Goal: Information Seeking & Learning: Find specific fact

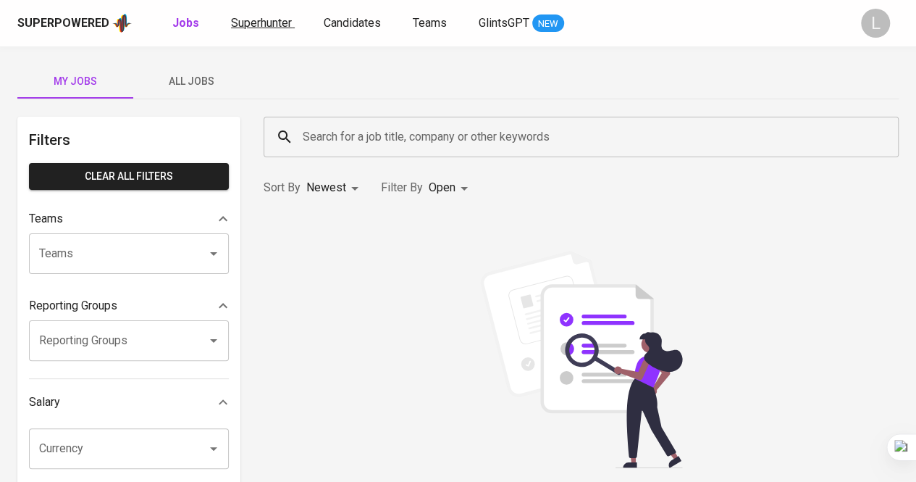
click at [281, 25] on span "Superhunter" at bounding box center [261, 23] width 61 height 14
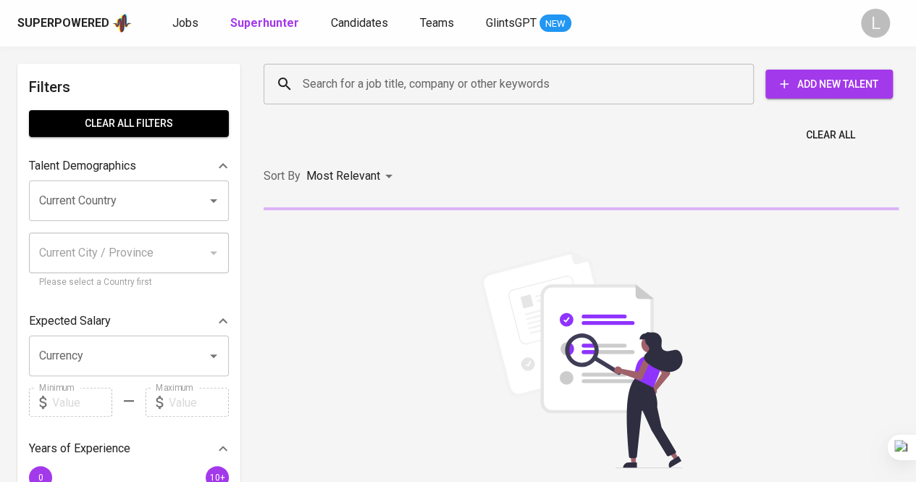
click at [359, 88] on input "Search for a job title, company or other keywords" at bounding box center [512, 84] width 427 height 28
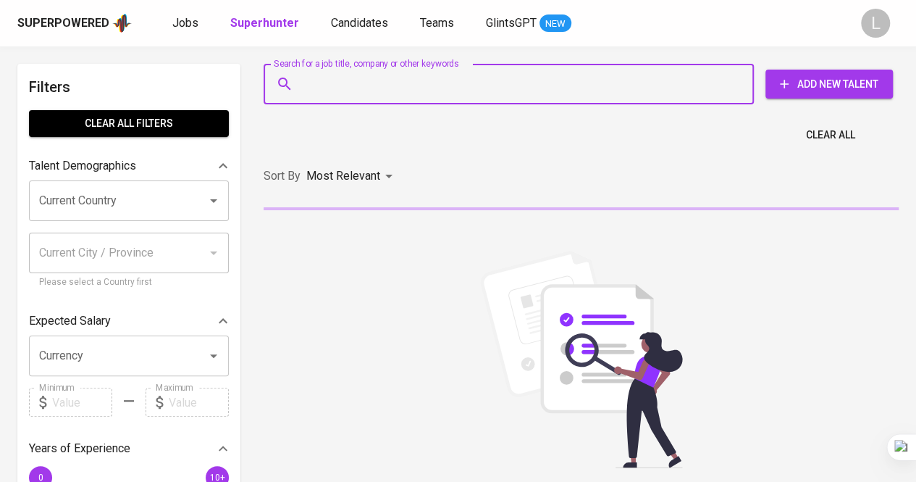
paste input "[EMAIL_ADDRESS][DOMAIN_NAME]"
type input "[EMAIL_ADDRESS][DOMAIN_NAME]"
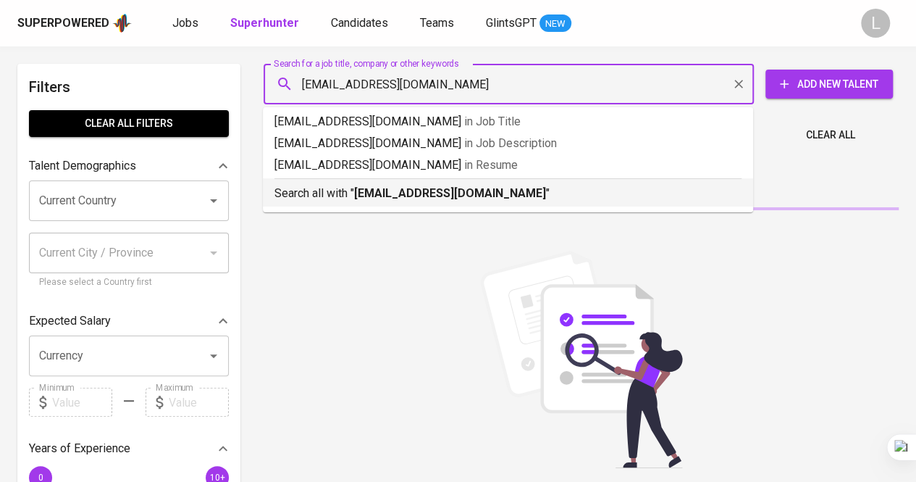
click at [434, 197] on b "[EMAIL_ADDRESS][DOMAIN_NAME]" at bounding box center [450, 193] width 192 height 14
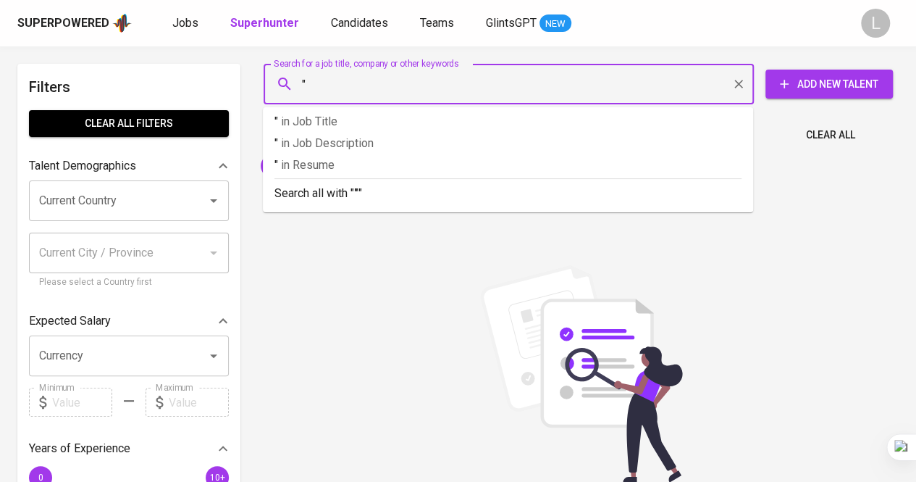
paste input "Lor Ipsu Dolorsitam co ad Elitse do Eiusmodt Inci ut laboreetd magnaali enima@m…"
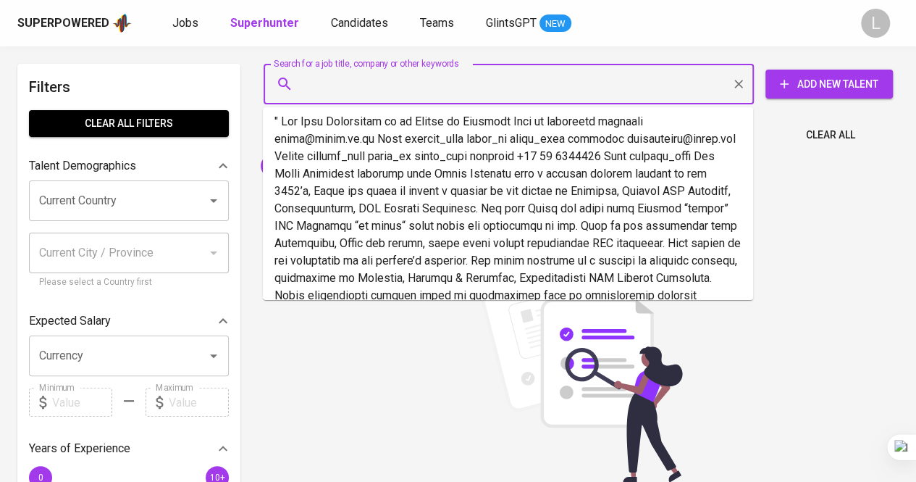
scroll to position [0, 11392]
type input "" Lor Ipsu Dolorsitam co ad Elitse do Eiusmodt Inci ut laboreetd magnaali enima…"
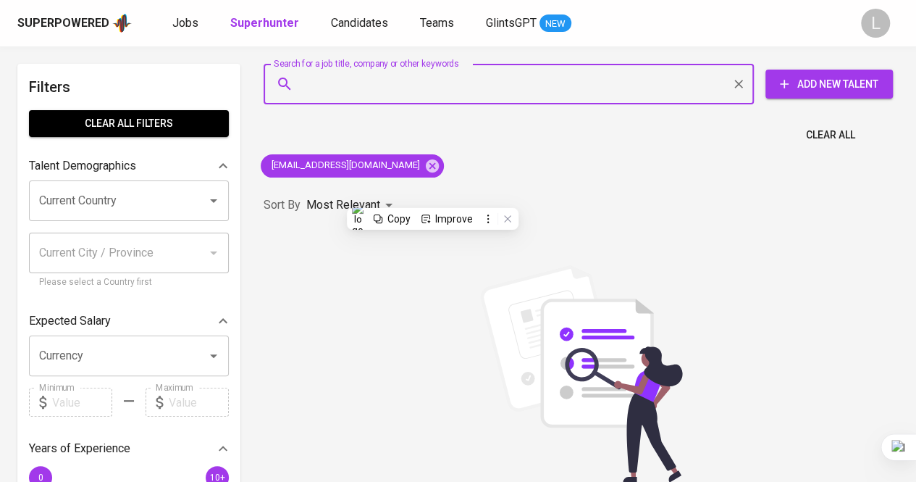
scroll to position [0, 0]
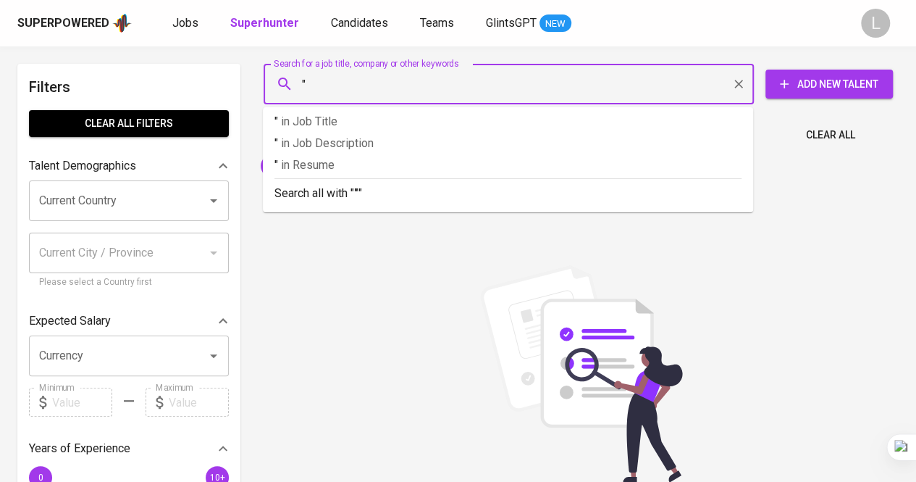
paste input "Resti Meldarianda"
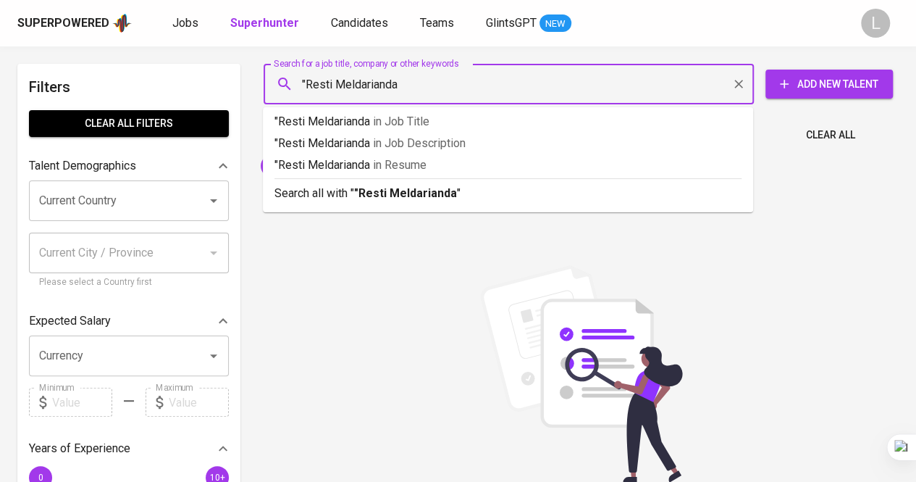
type input ""Resti Meldarianda""
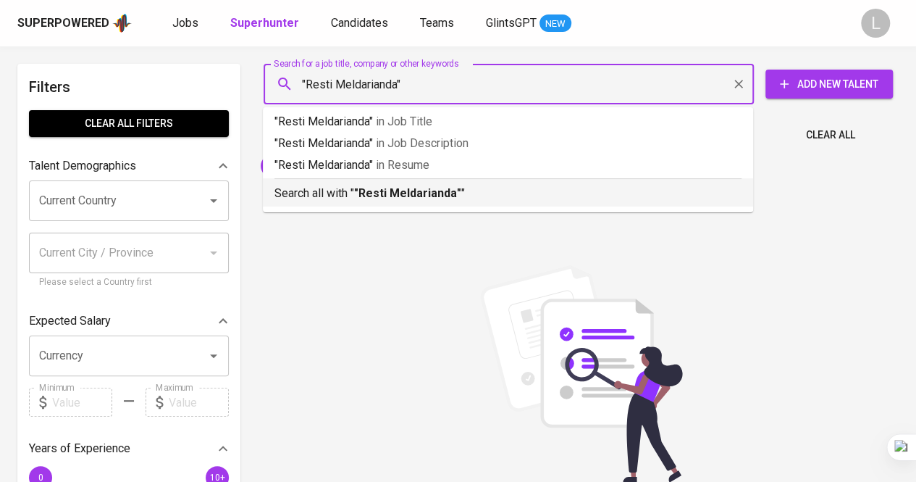
click at [408, 206] on ul ""Resti Meldarianda" in Job Title "Resti Meldarianda" in Job Description "Resti …" at bounding box center [508, 159] width 490 height 105
click at [411, 199] on b ""Resti Meldarianda"" at bounding box center [407, 193] width 107 height 14
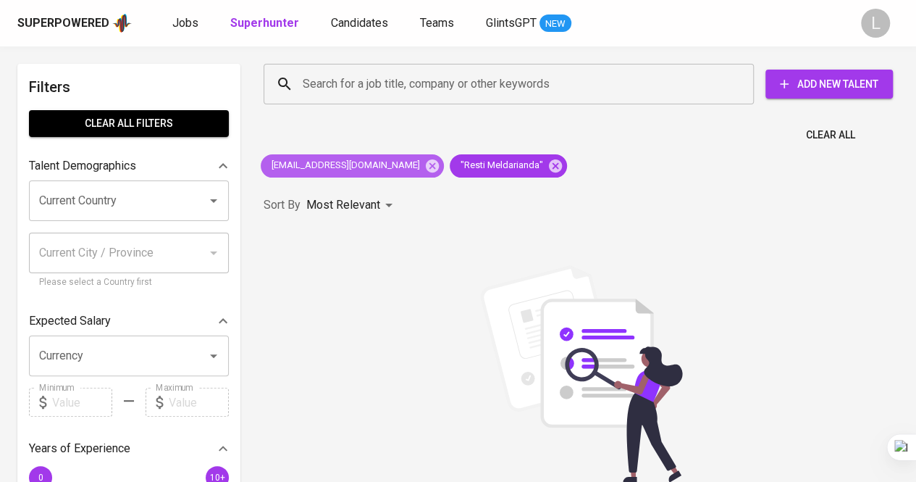
click at [382, 163] on span "[EMAIL_ADDRESS][DOMAIN_NAME]" at bounding box center [345, 166] width 168 height 14
click at [424, 166] on icon at bounding box center [432, 166] width 16 height 16
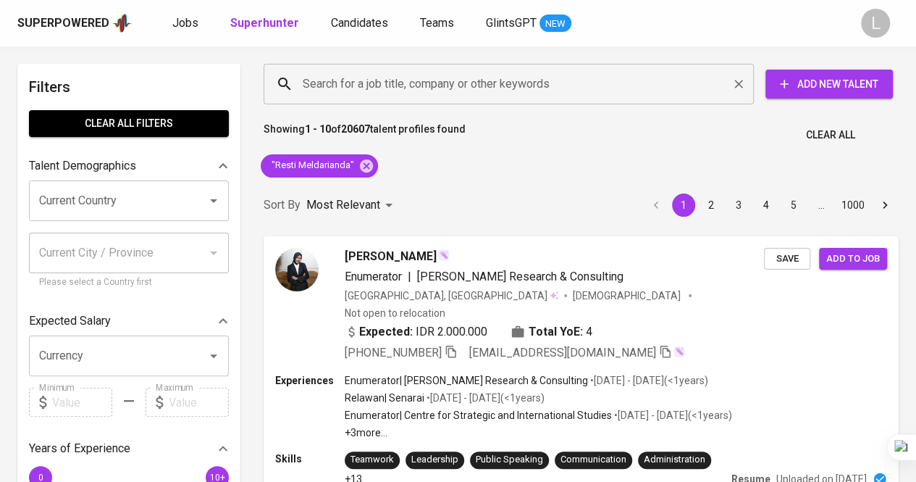
click at [398, 93] on input "Search for a job title, company or other keywords" at bounding box center [512, 84] width 427 height 28
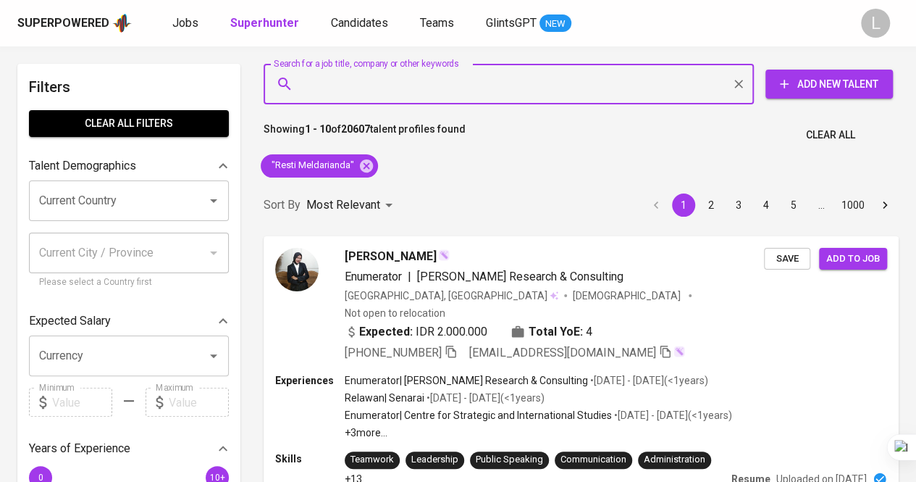
paste input "[EMAIL_ADDRESS][DOMAIN_NAME]"
type input "[EMAIL_ADDRESS][DOMAIN_NAME]"
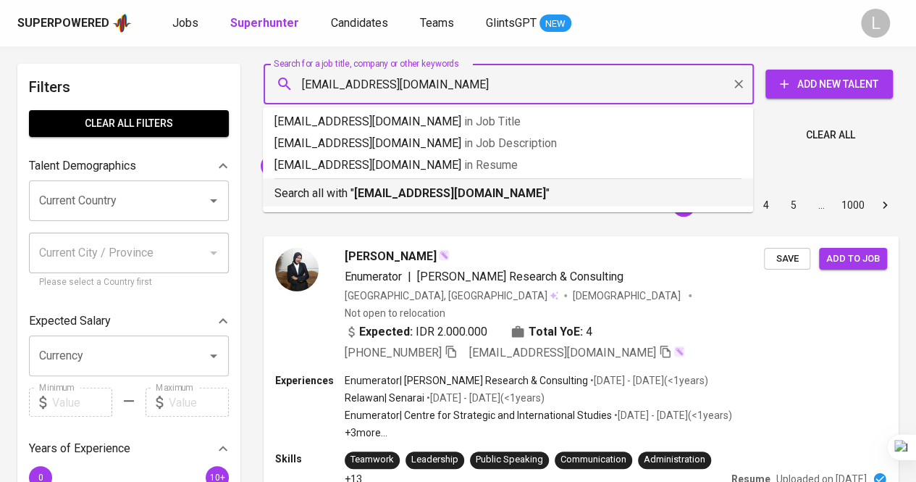
click at [406, 198] on b "[EMAIL_ADDRESS][DOMAIN_NAME]" at bounding box center [450, 193] width 192 height 14
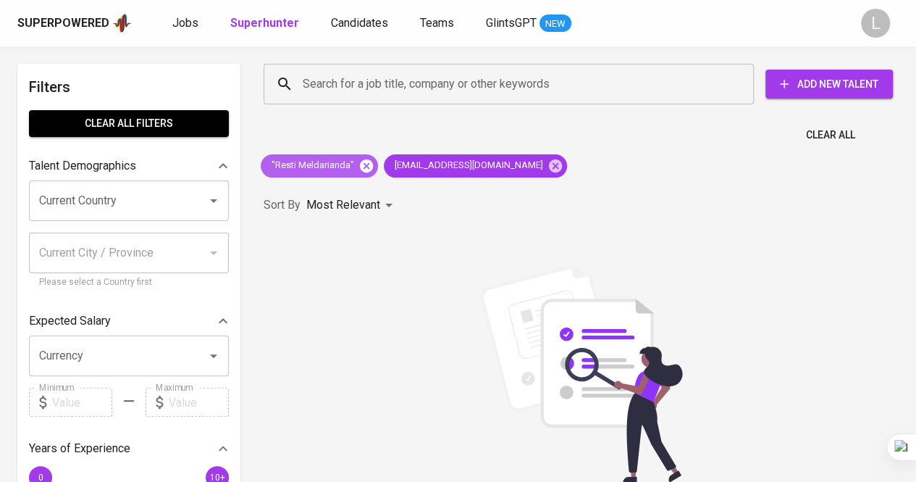
click at [364, 169] on icon at bounding box center [366, 165] width 13 height 13
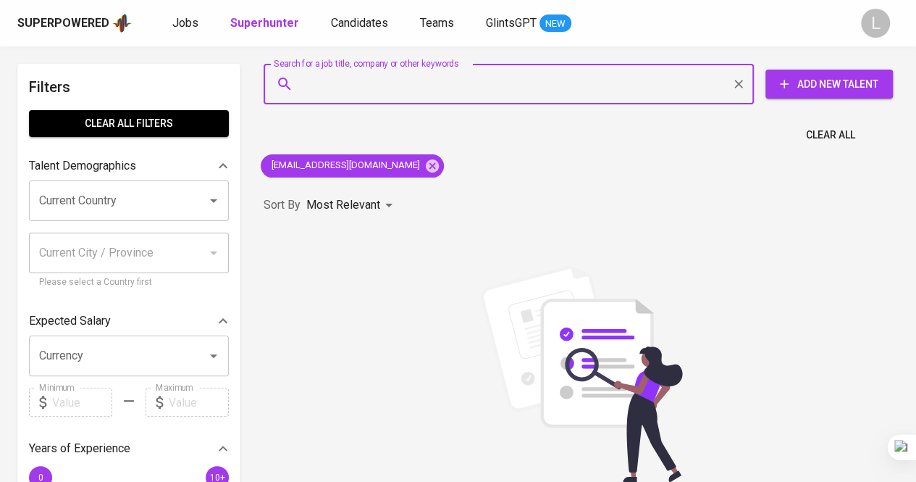
click at [387, 75] on input "Search for a job title, company or other keywords" at bounding box center [512, 84] width 427 height 28
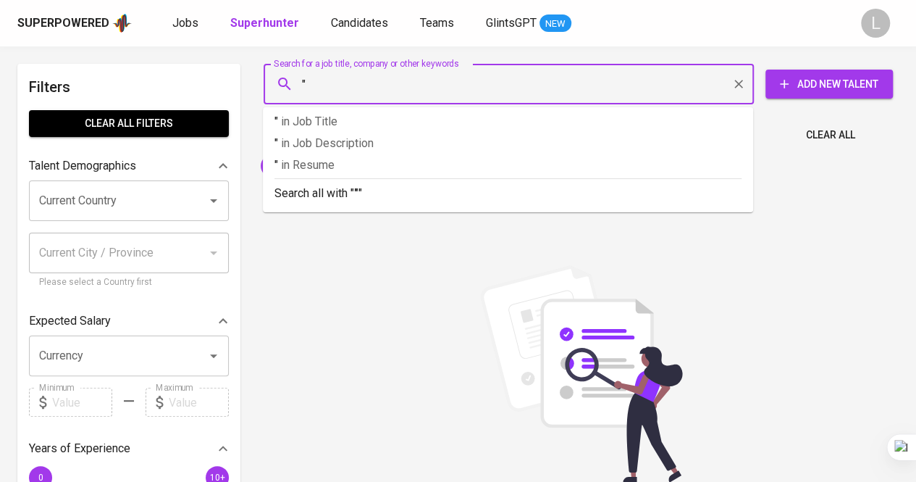
paste input "Naning [PERSON_NAME]"
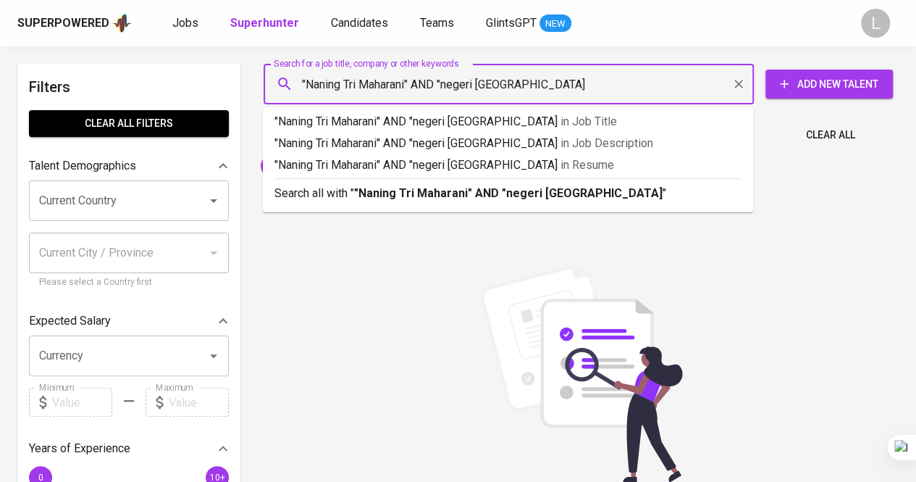
type input ""Naning Tri Maharani" AND "negeri [GEOGRAPHIC_DATA]""
click at [426, 201] on p "Search all with " "Naning Tri Maharani" AND "negeri [GEOGRAPHIC_DATA]" "" at bounding box center [508, 193] width 467 height 17
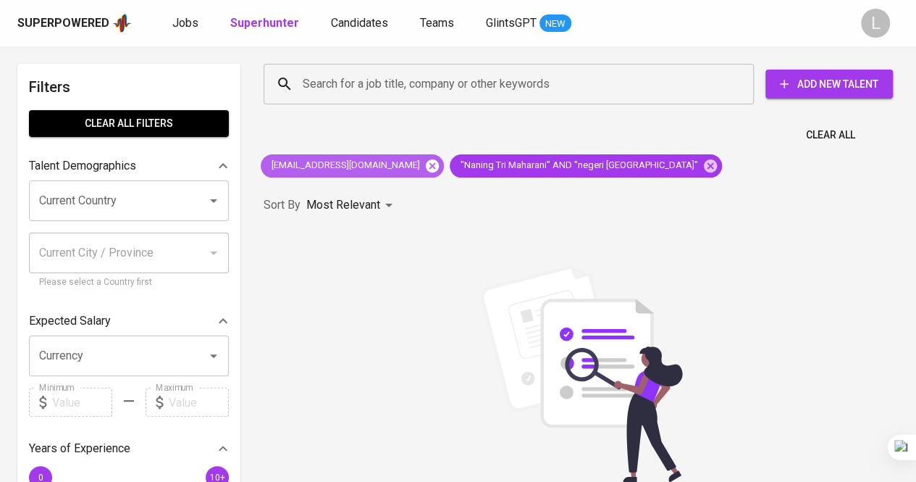
click at [424, 166] on icon at bounding box center [432, 166] width 16 height 16
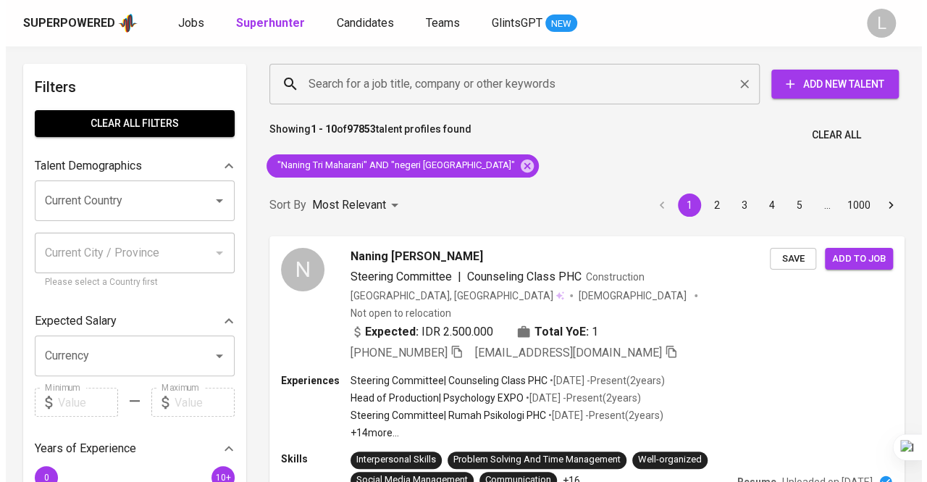
scroll to position [72, 0]
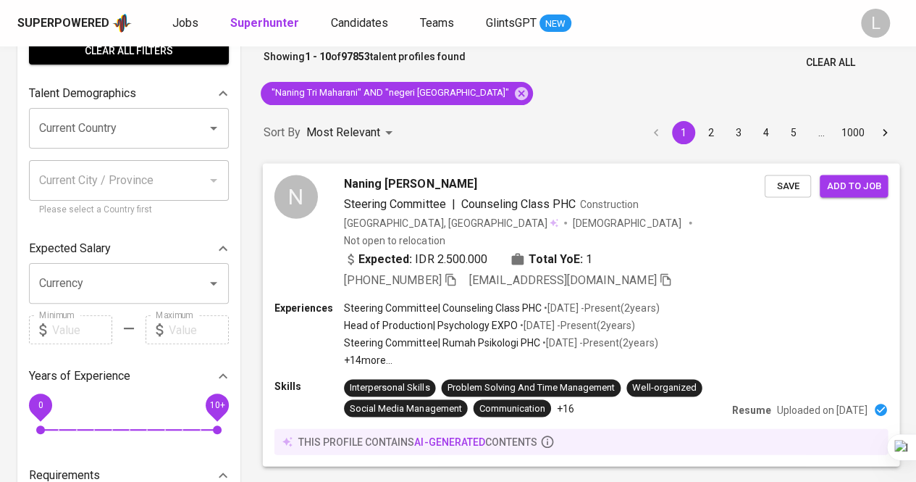
click at [407, 175] on span "Naning [PERSON_NAME]" at bounding box center [410, 183] width 133 height 17
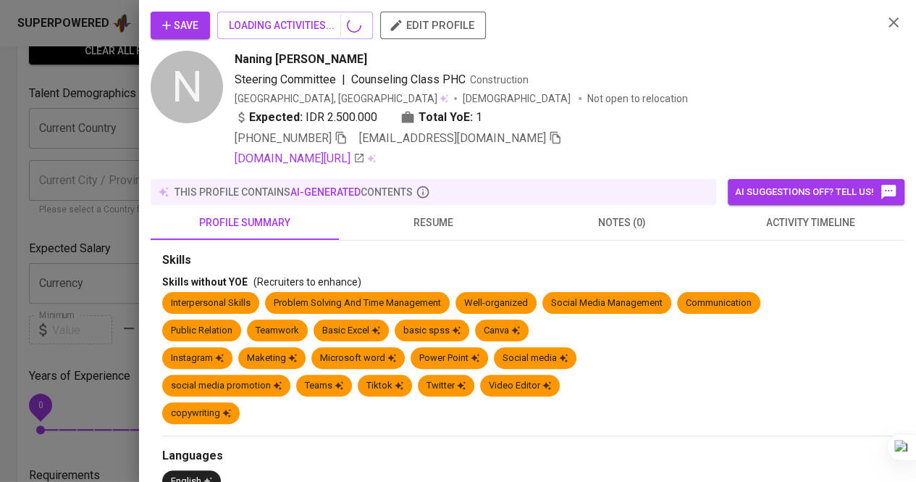
click at [424, 230] on button "resume" at bounding box center [433, 222] width 188 height 35
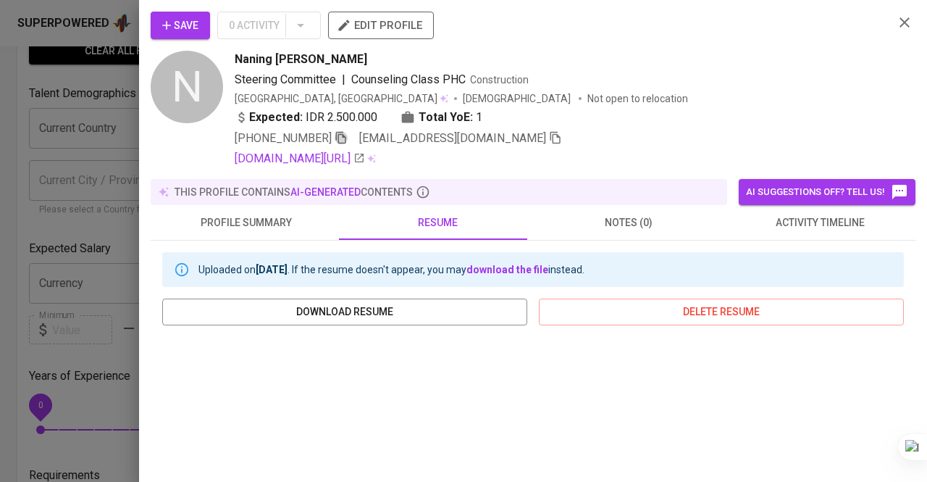
click at [342, 140] on icon "button" at bounding box center [341, 138] width 10 height 12
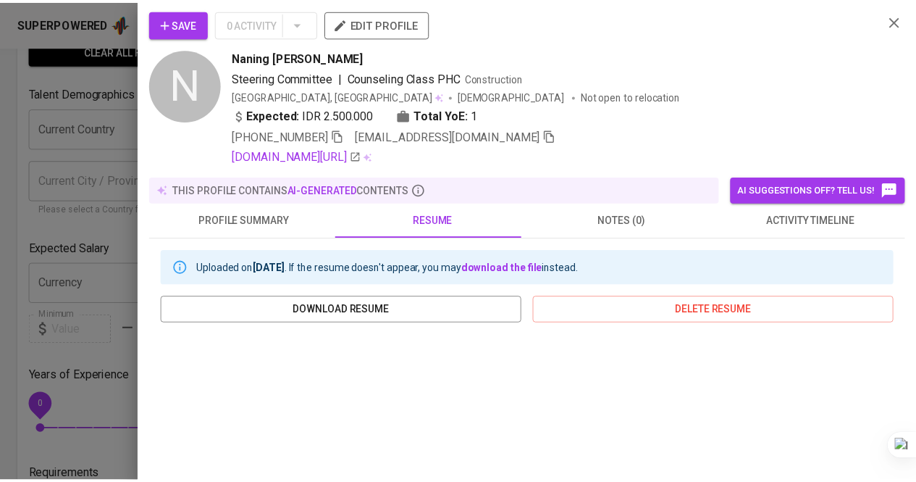
scroll to position [0, 0]
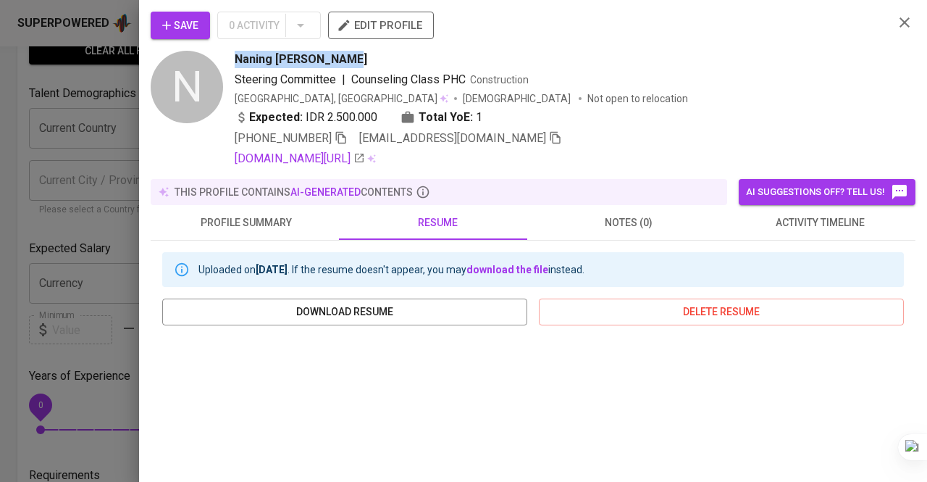
drag, startPoint x: 232, startPoint y: 57, endPoint x: 348, endPoint y: 55, distance: 115.2
click at [348, 55] on div "N Naning Tri Maharani Steering Committee | Counseling Class PHC Construction [G…" at bounding box center [517, 109] width 732 height 117
copy span "Naning [PERSON_NAME]"
click at [0, 128] on div at bounding box center [463, 241] width 927 height 482
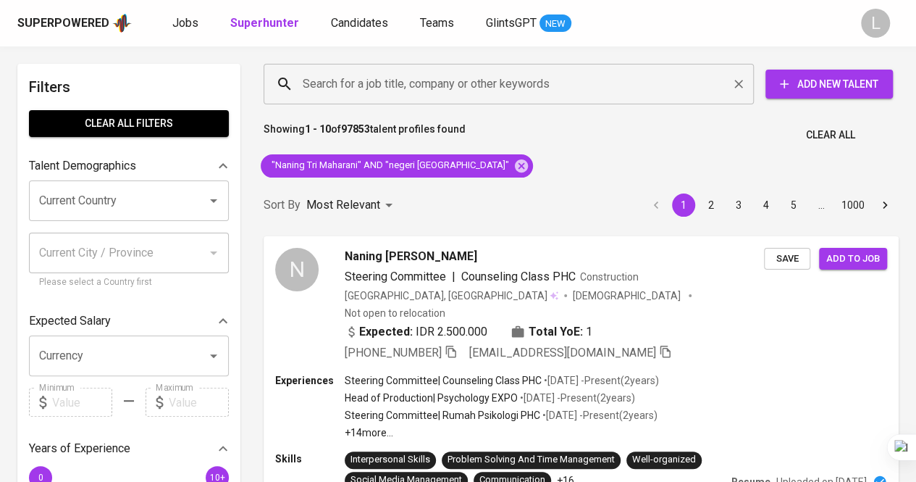
click at [377, 91] on input "Search for a job title, company or other keywords" at bounding box center [512, 84] width 427 height 28
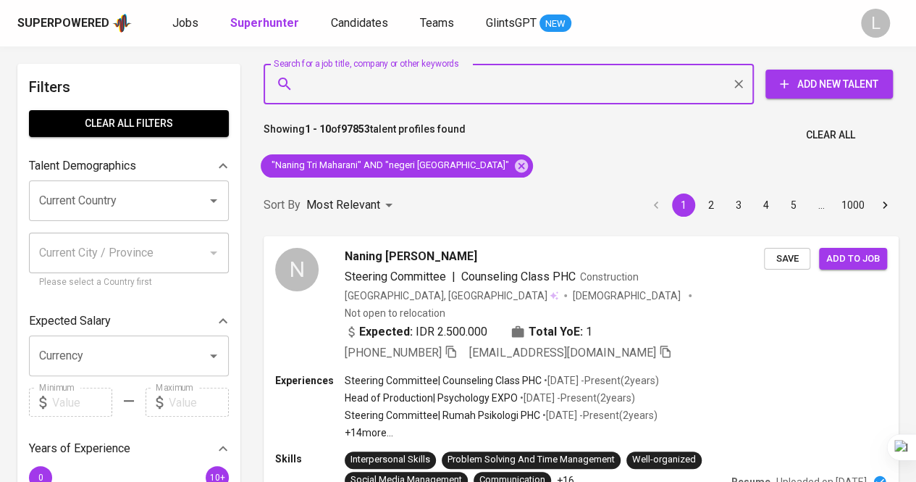
paste input "[EMAIL_ADDRESS][DOMAIN_NAME]"
type input "[EMAIL_ADDRESS][DOMAIN_NAME]"
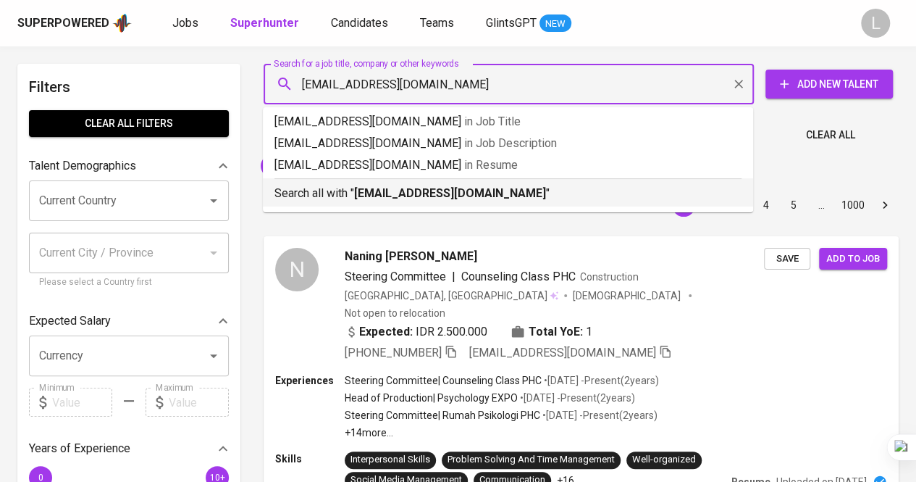
click at [416, 190] on b "[EMAIL_ADDRESS][DOMAIN_NAME]" at bounding box center [450, 193] width 192 height 14
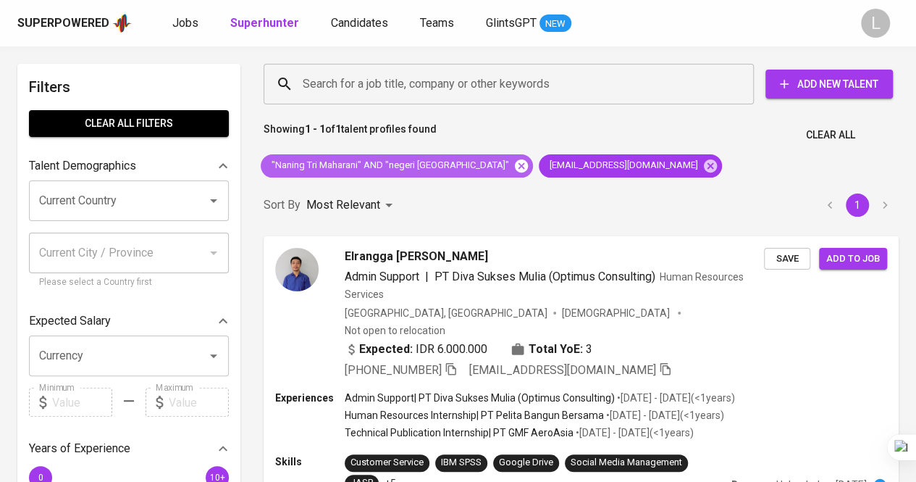
click at [514, 166] on icon at bounding box center [522, 166] width 16 height 16
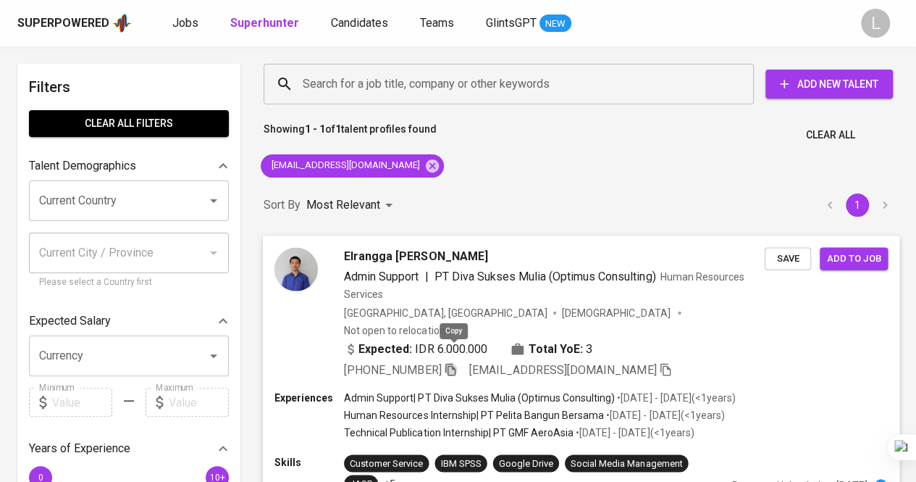
click at [455, 362] on icon "button" at bounding box center [450, 368] width 13 height 13
click at [413, 75] on input "Search for a job title, company or other keywords" at bounding box center [512, 84] width 427 height 28
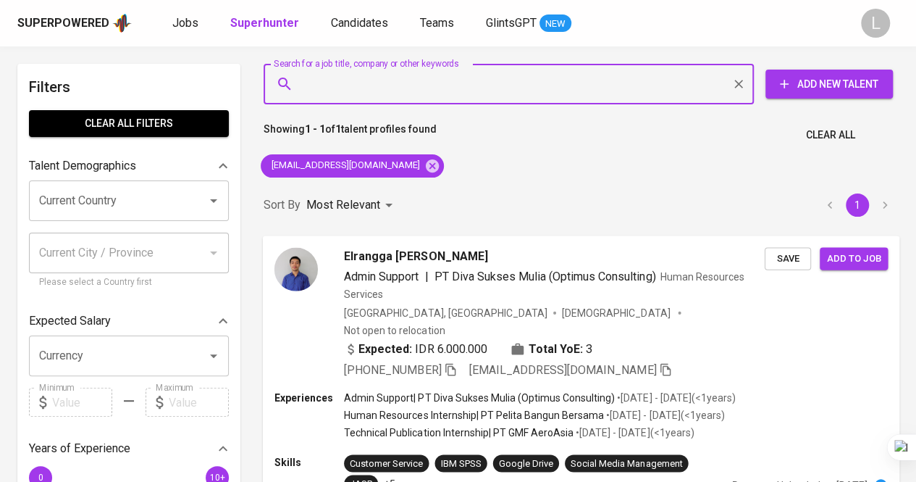
paste input "[EMAIL_ADDRESS][DOMAIN_NAME]"
type input "[EMAIL_ADDRESS][DOMAIN_NAME]"
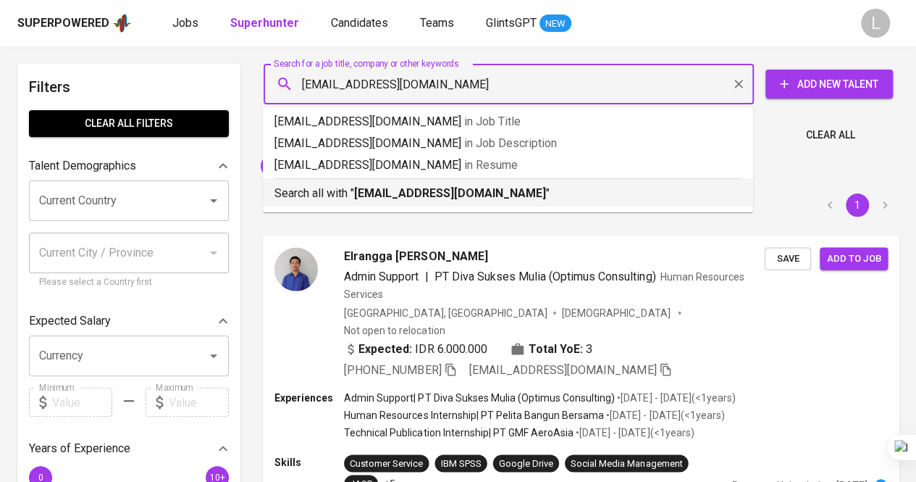
click at [440, 196] on b "[EMAIL_ADDRESS][DOMAIN_NAME]" at bounding box center [450, 193] width 192 height 14
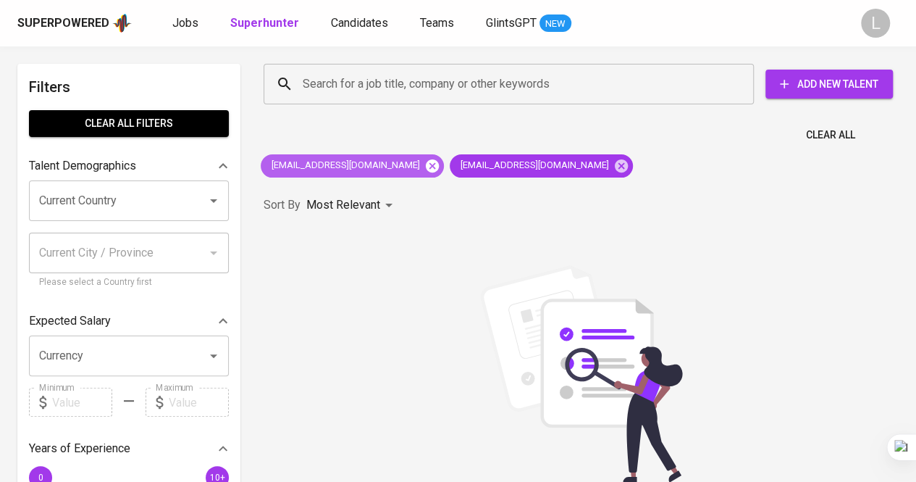
click at [424, 161] on icon at bounding box center [432, 166] width 16 height 16
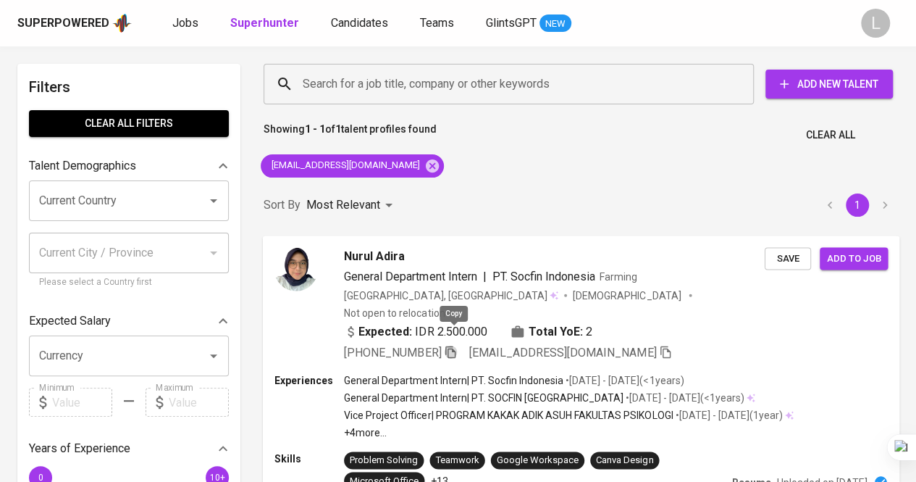
drag, startPoint x: 455, startPoint y: 334, endPoint x: 460, endPoint y: 309, distance: 25.9
click at [453, 345] on icon "button" at bounding box center [450, 351] width 13 height 13
click at [382, 67] on div "Search for a job title, company or other keywords" at bounding box center [509, 84] width 490 height 41
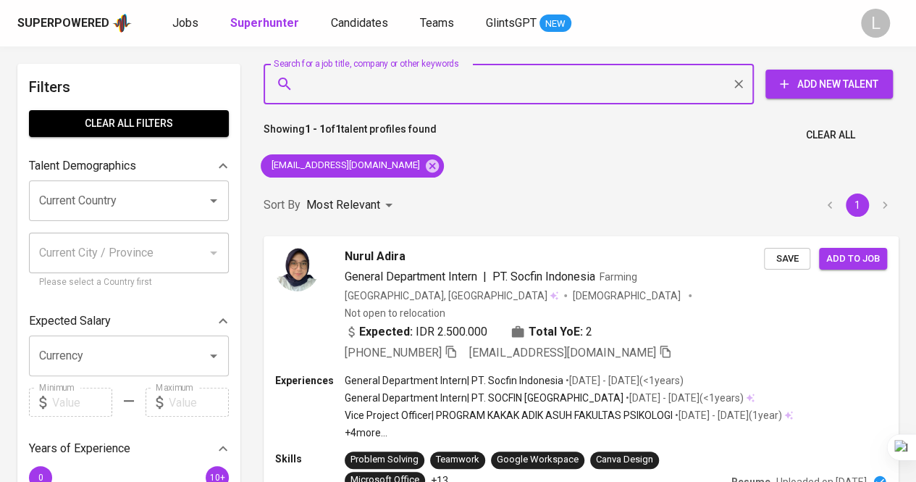
paste input "[EMAIL_ADDRESS][DOMAIN_NAME]"
type input "[EMAIL_ADDRESS][DOMAIN_NAME]"
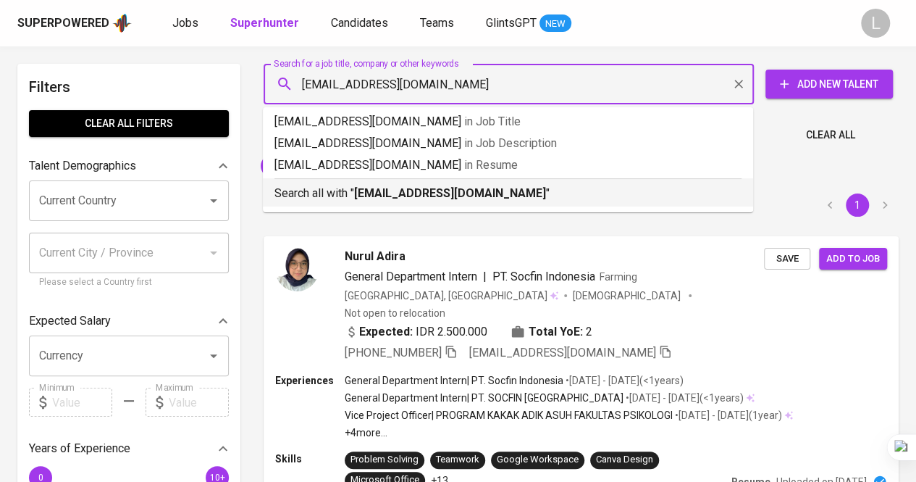
click at [377, 192] on b "[EMAIL_ADDRESS][DOMAIN_NAME]" at bounding box center [450, 193] width 192 height 14
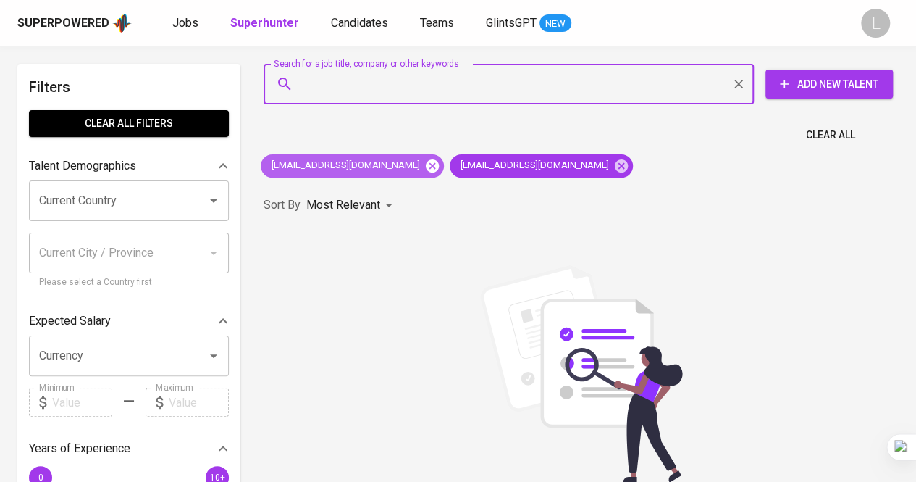
click at [424, 159] on icon at bounding box center [432, 166] width 16 height 16
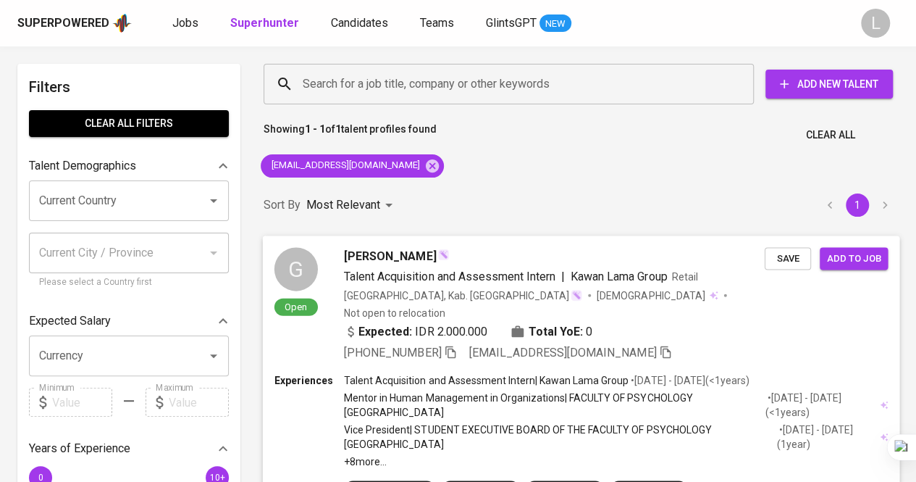
click at [451, 345] on icon "button" at bounding box center [450, 351] width 10 height 12
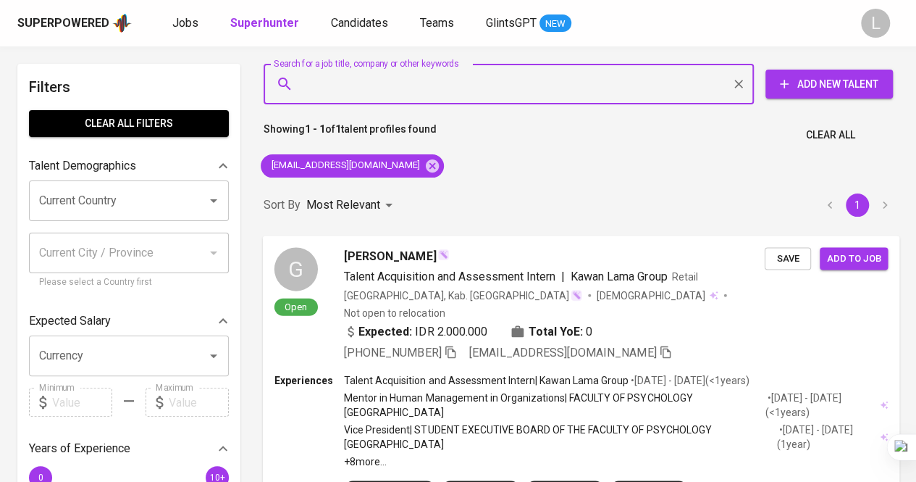
click at [444, 76] on input "Search for a job title, company or other keywords" at bounding box center [512, 84] width 427 height 28
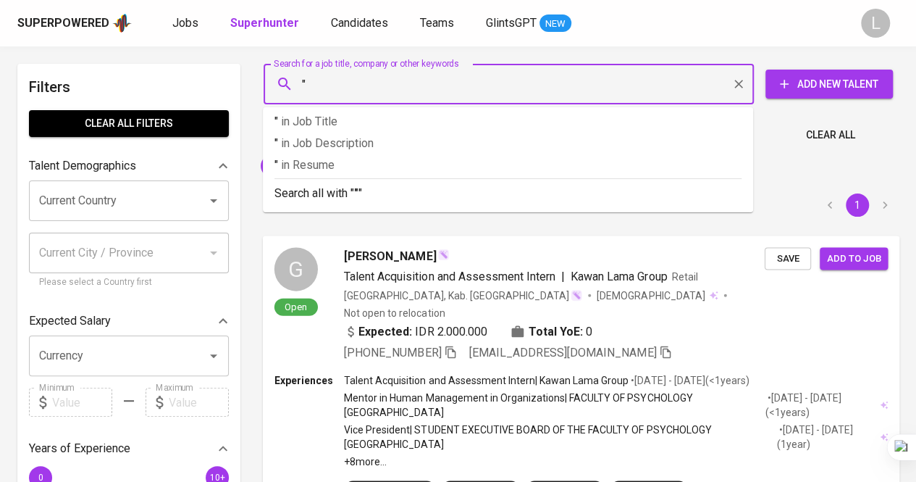
paste input "Fitria Alkatiri"
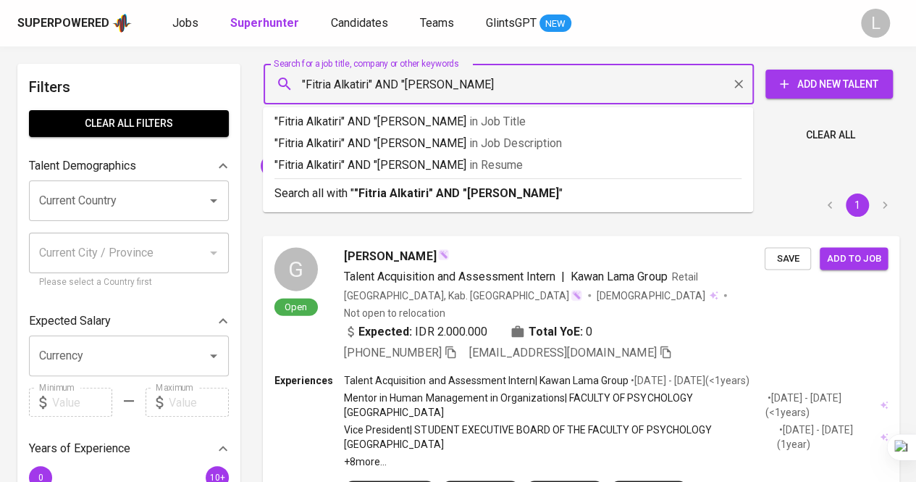
type input ""Fitria Alkatiri" AND "[PERSON_NAME]""
click at [488, 197] on b ""Fitria Alkatiri" AND "[PERSON_NAME]"" at bounding box center [458, 193] width 209 height 14
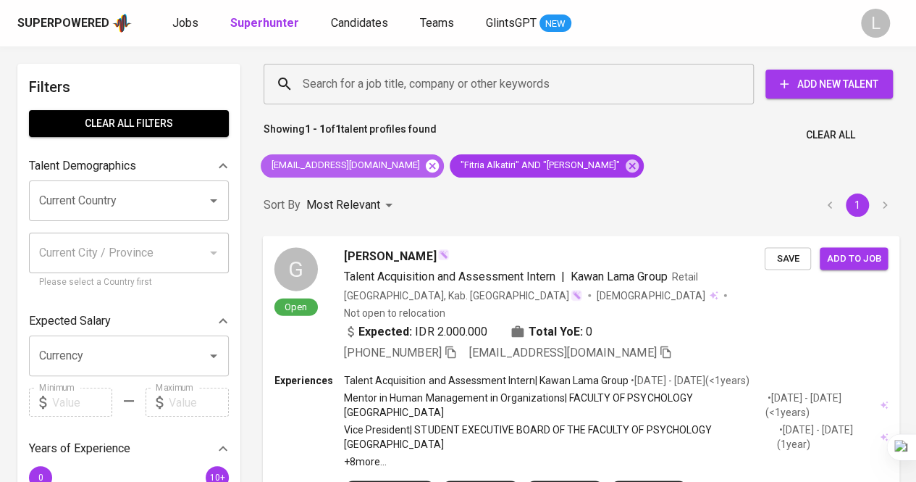
click at [424, 159] on icon at bounding box center [432, 166] width 16 height 16
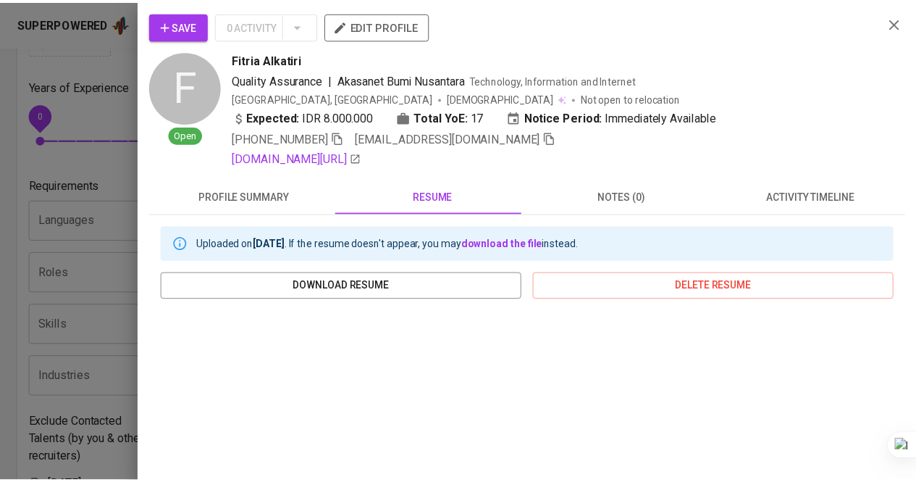
scroll to position [217, 0]
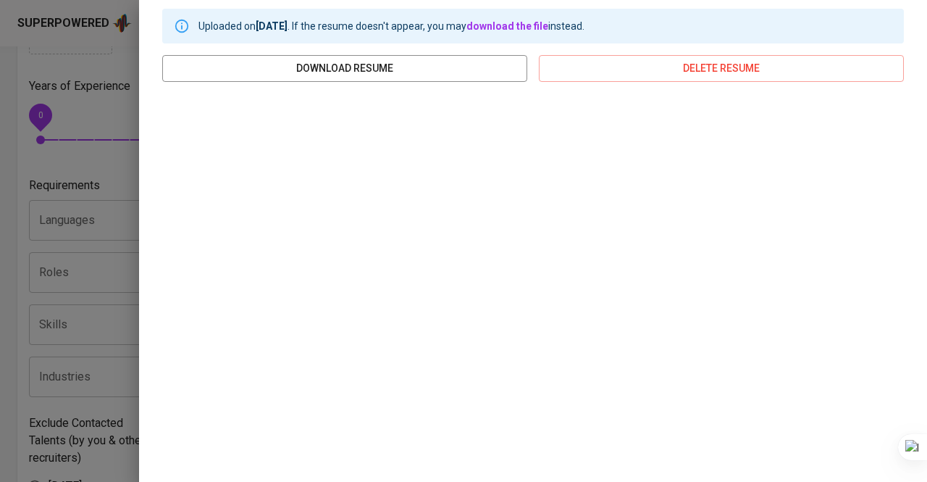
drag, startPoint x: 91, startPoint y: 199, endPoint x: 148, endPoint y: 185, distance: 59.0
click at [91, 199] on div at bounding box center [463, 241] width 927 height 482
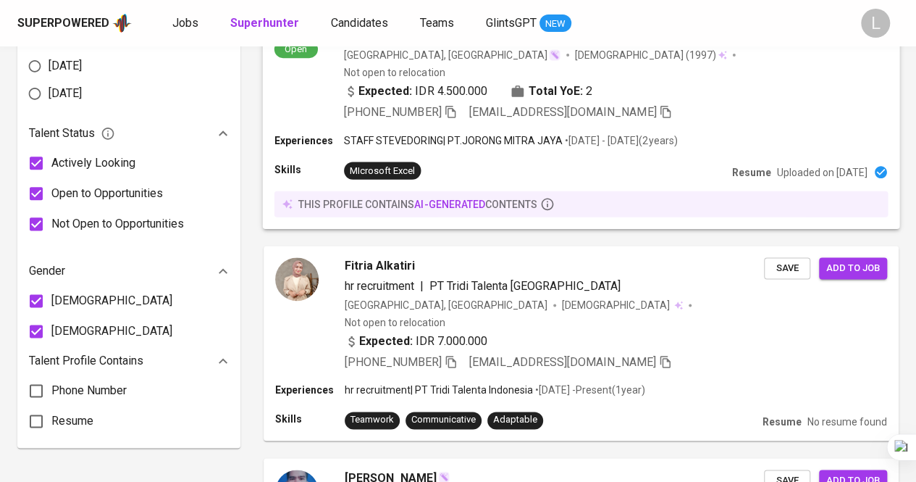
scroll to position [942, 0]
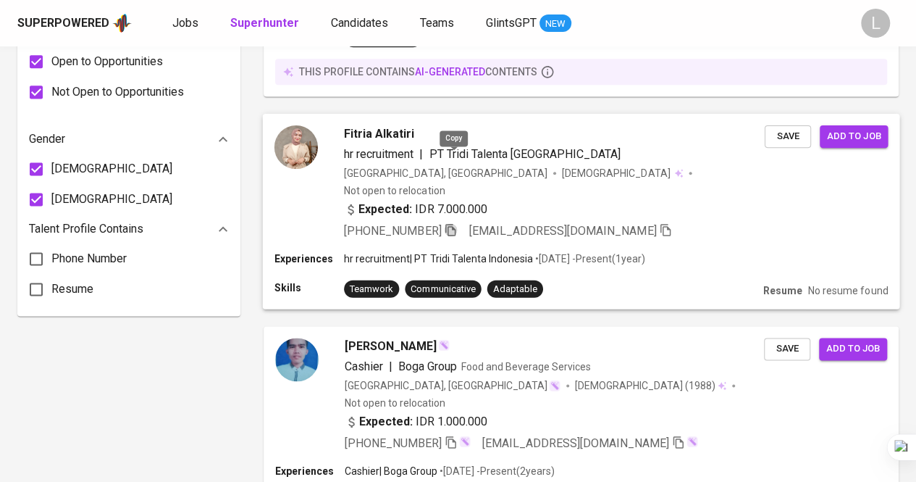
click at [456, 223] on icon "button" at bounding box center [450, 229] width 10 height 12
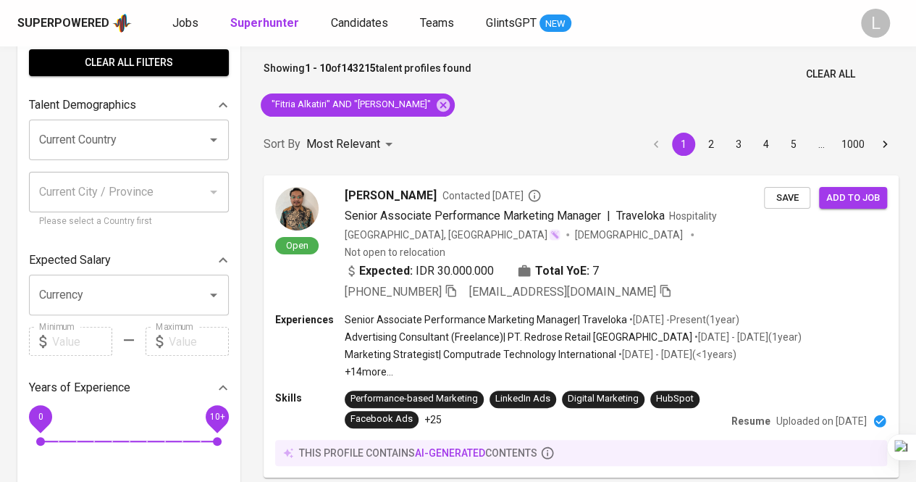
scroll to position [0, 0]
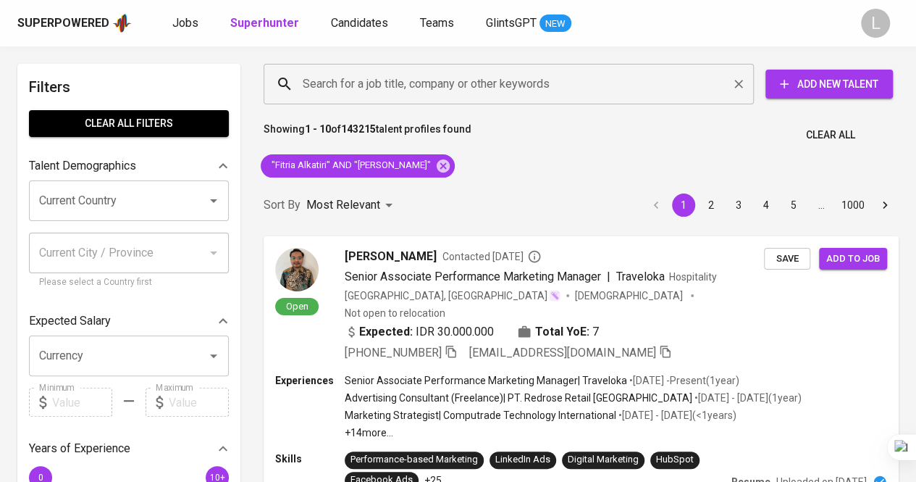
click at [343, 89] on input "Search for a job title, company or other keywords" at bounding box center [512, 84] width 427 height 28
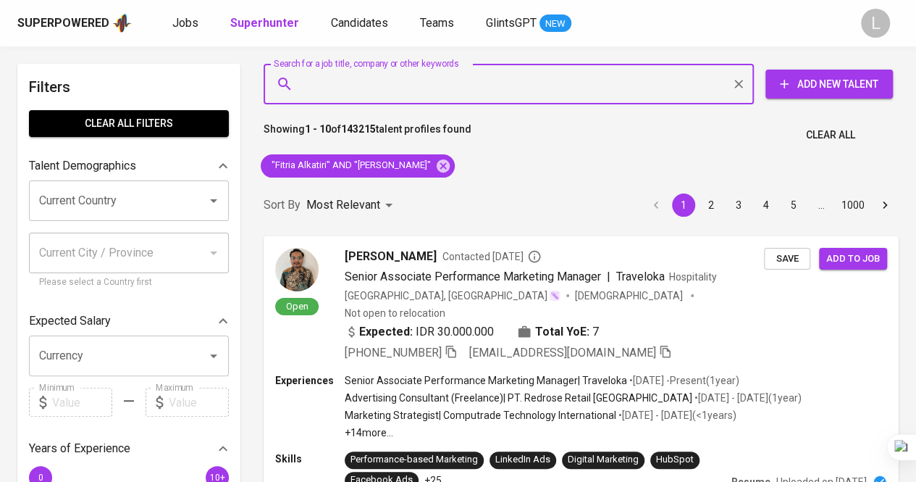
paste input "widyalestari2004@gmail.com"
type input "widyalestari2004@gmail.com"
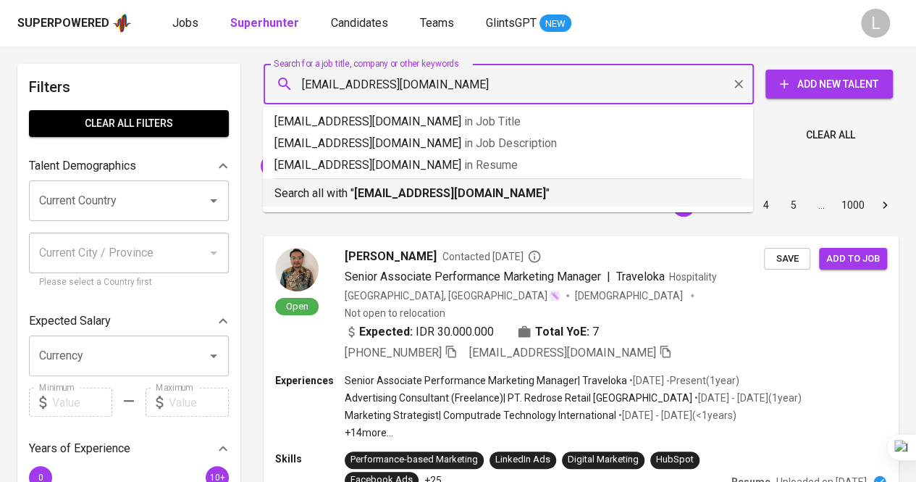
click at [381, 196] on b "widyalestari2004@gmail.com" at bounding box center [450, 193] width 192 height 14
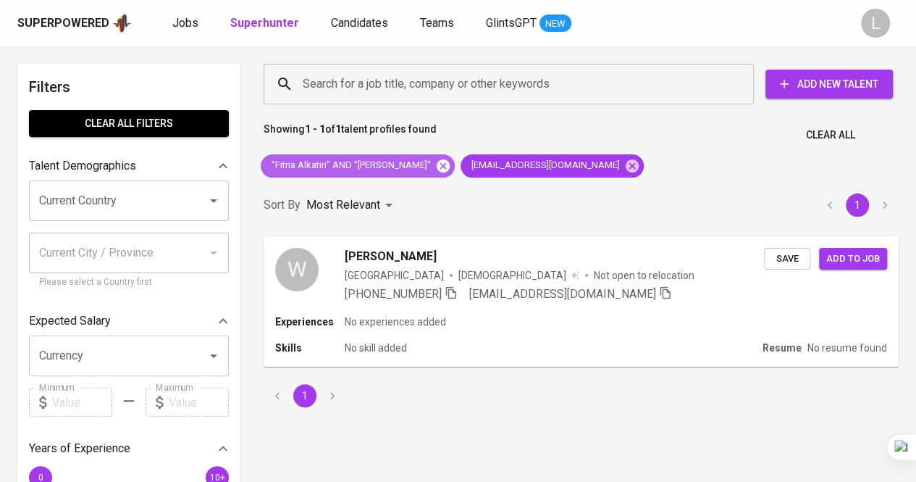
click at [437, 165] on icon at bounding box center [443, 165] width 13 height 13
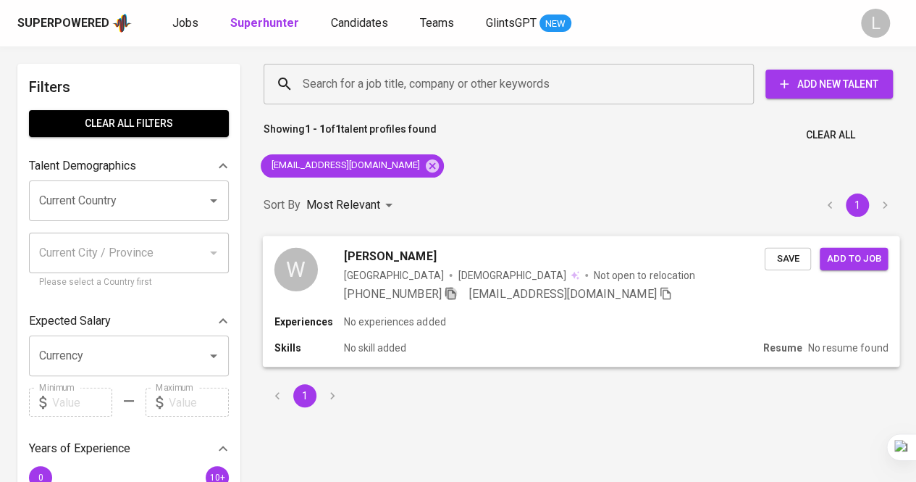
click at [454, 298] on icon "button" at bounding box center [450, 293] width 10 height 12
drag, startPoint x: 494, startPoint y: 104, endPoint x: 490, endPoint y: 96, distance: 8.4
click at [490, 96] on div "Search for a job title, company or other keywords" at bounding box center [509, 84] width 490 height 41
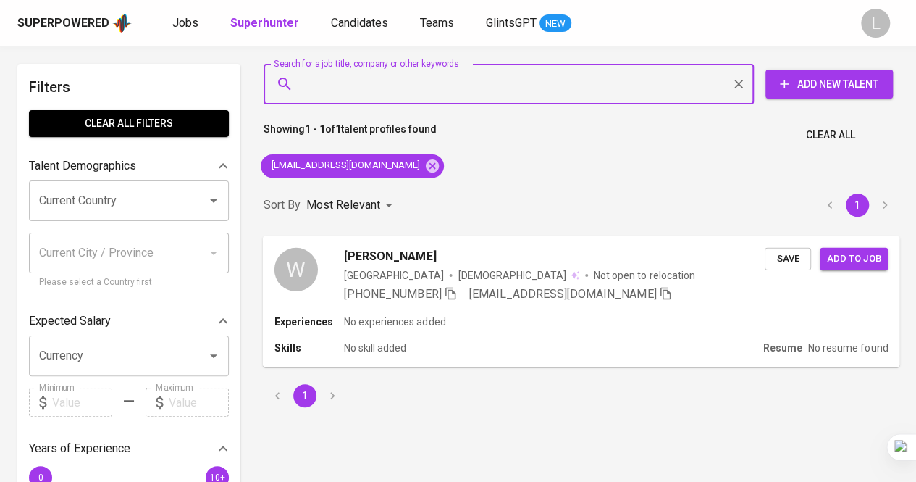
paste input "useptedimulyadi@gmail.com"
type input "useptedimulyadi@gmail.com"
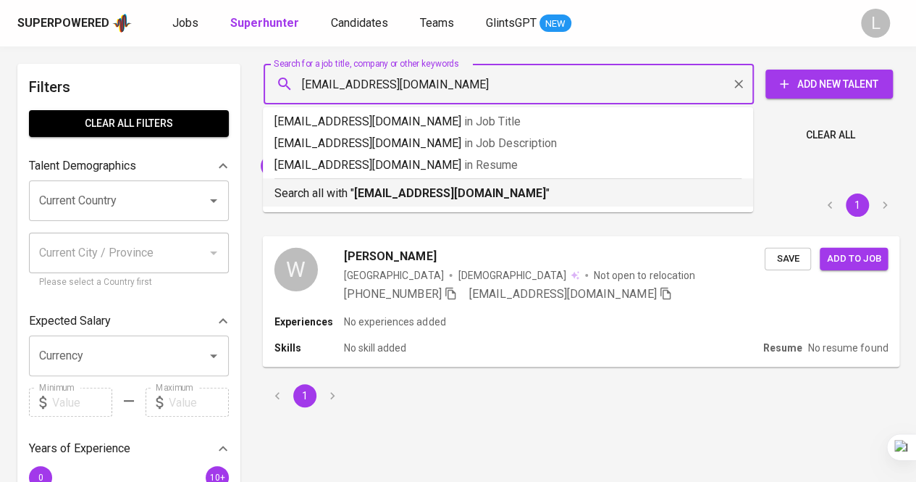
click at [459, 202] on li "Search all with " useptedimulyadi@gmail.com "" at bounding box center [508, 192] width 490 height 28
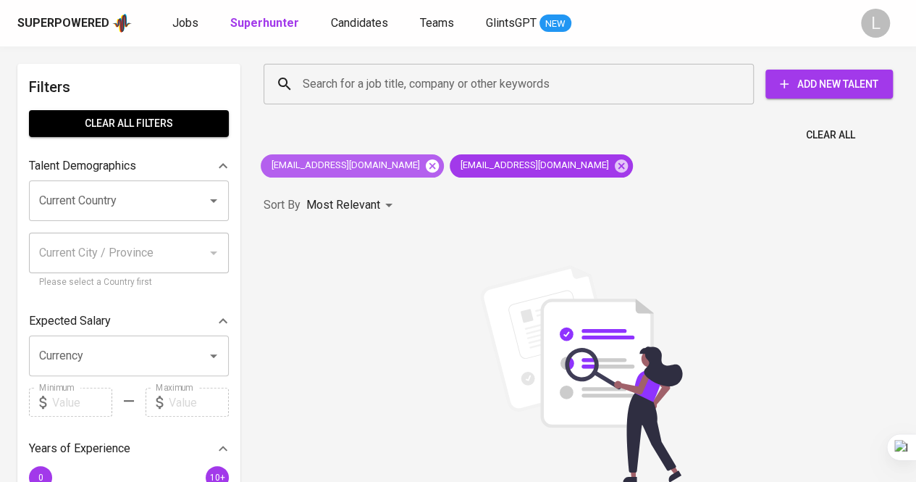
click at [426, 166] on icon at bounding box center [432, 165] width 13 height 13
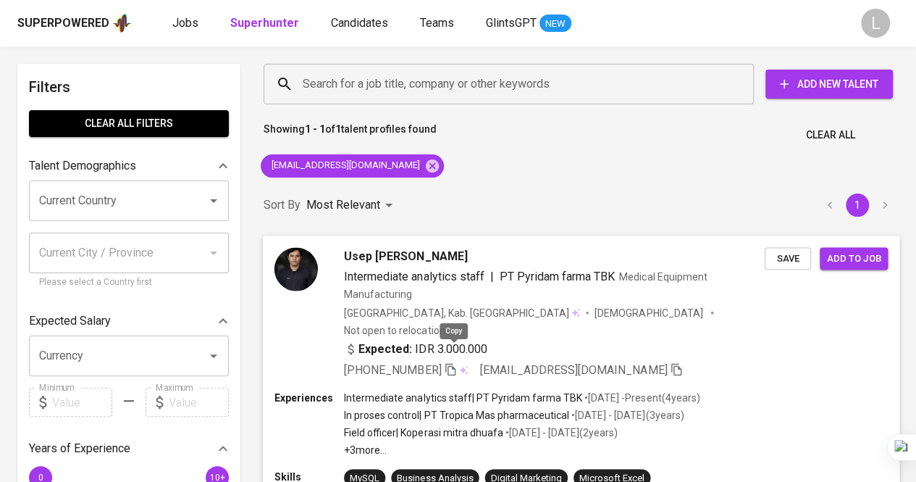
click at [450, 362] on icon "button" at bounding box center [450, 368] width 13 height 13
drag, startPoint x: 367, startPoint y: 109, endPoint x: 376, endPoint y: 96, distance: 15.1
click at [372, 101] on div "Search for a job title, company or other keywords Search for a job title, compa…" at bounding box center [578, 84] width 653 height 64
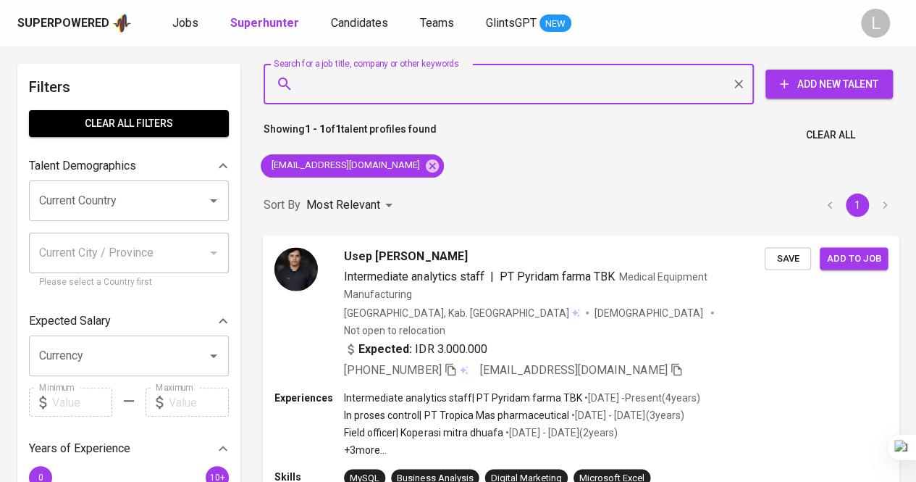
click at [376, 96] on input "Search for a job title, company or other keywords" at bounding box center [512, 84] width 427 height 28
paste input "farhanasabita@gmail.com"
type input "farhanasabita@gmail.com"
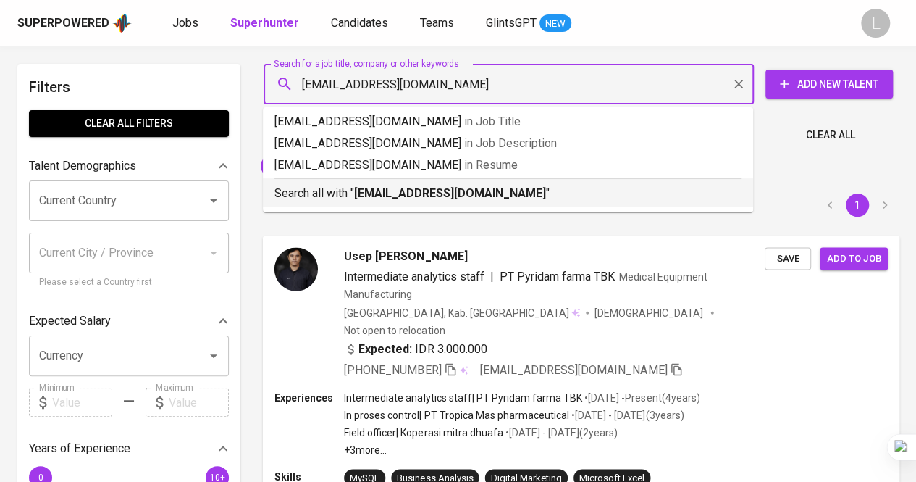
click at [419, 200] on b "farhanasabita@gmail.com" at bounding box center [450, 193] width 192 height 14
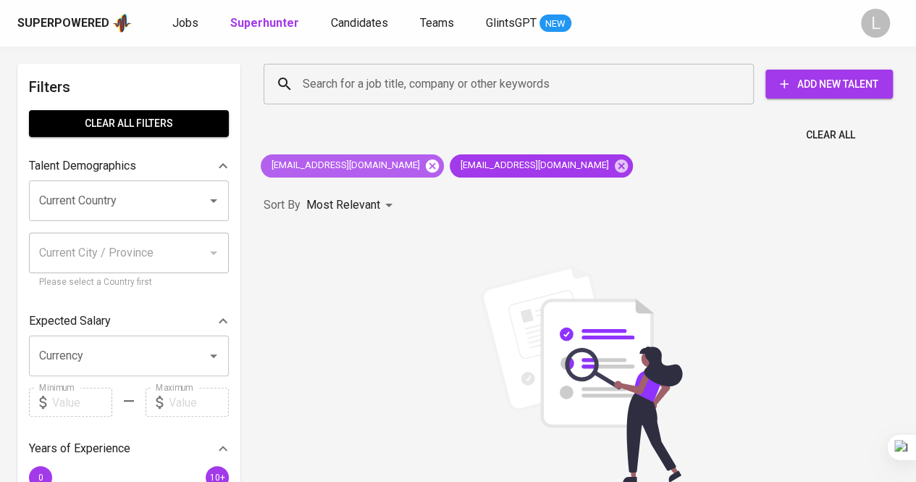
click at [426, 170] on icon at bounding box center [432, 165] width 13 height 13
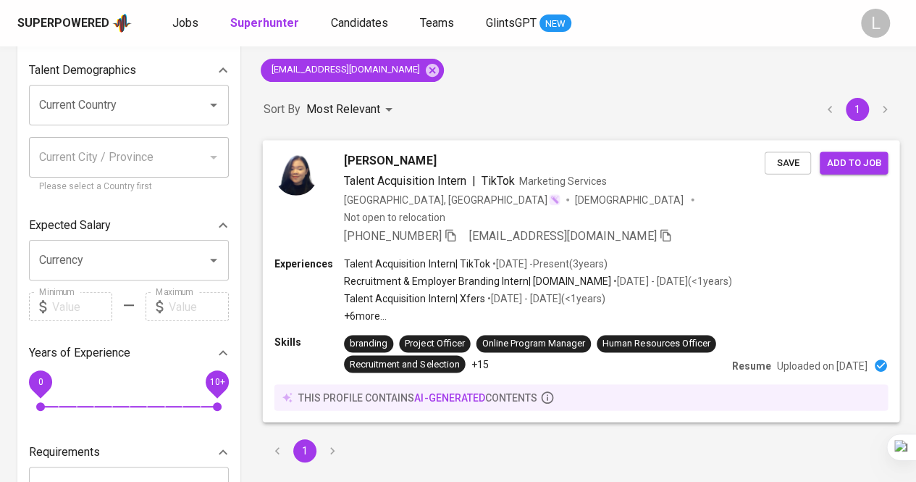
scroll to position [145, 0]
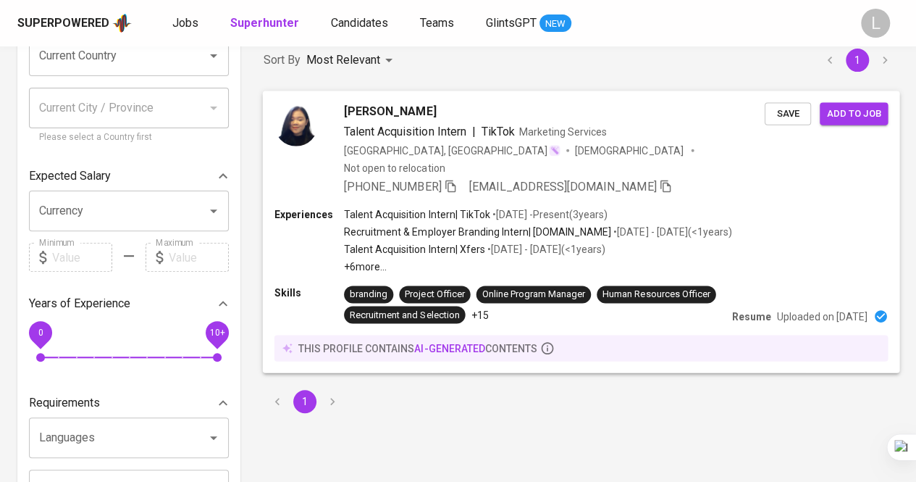
click at [454, 179] on icon "button" at bounding box center [450, 185] width 13 height 13
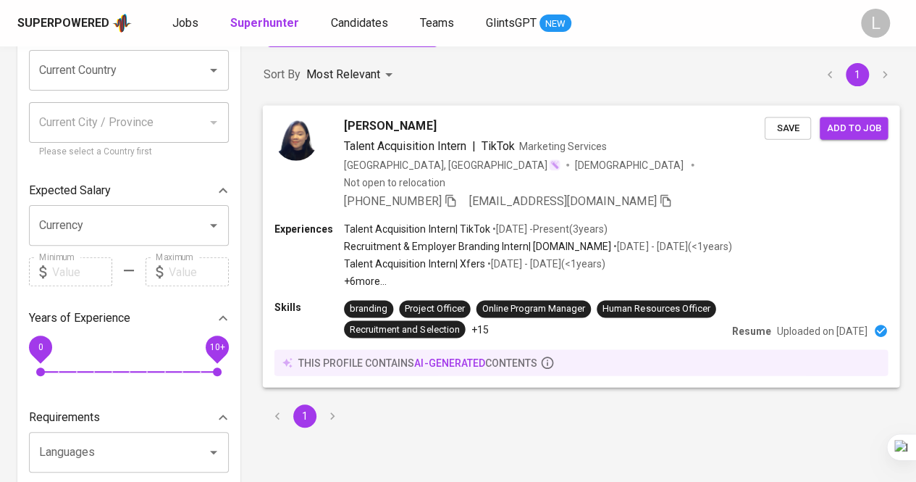
scroll to position [0, 0]
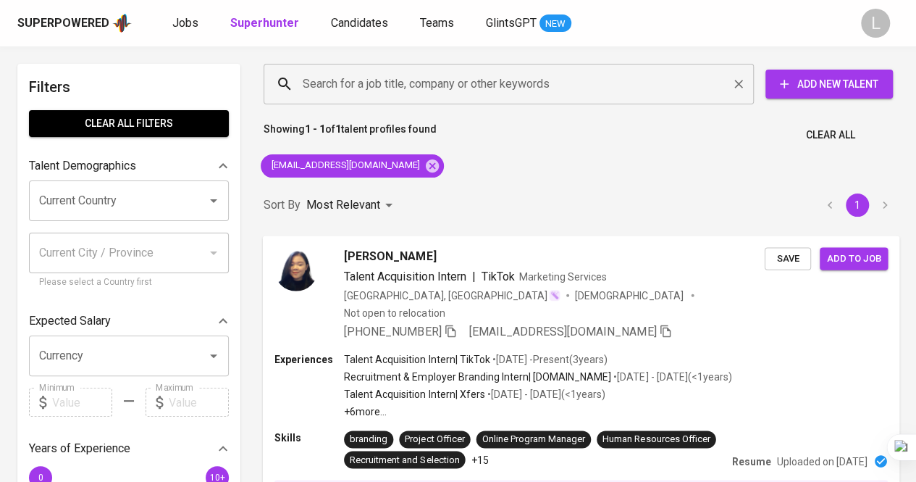
click at [373, 85] on input "Search for a job title, company or other keywords" at bounding box center [512, 84] width 427 height 28
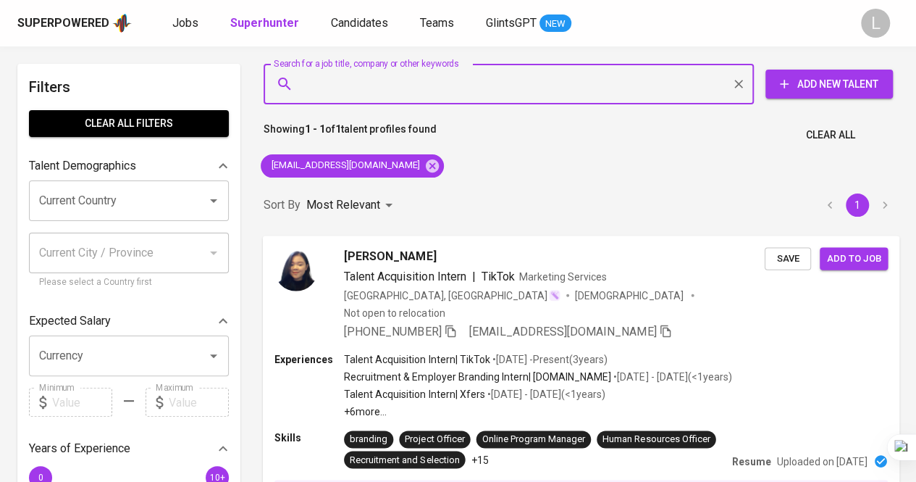
paste input "dwicahyoputra243@gmail.com"
type input "dwicahyoputra243@gmail.com"
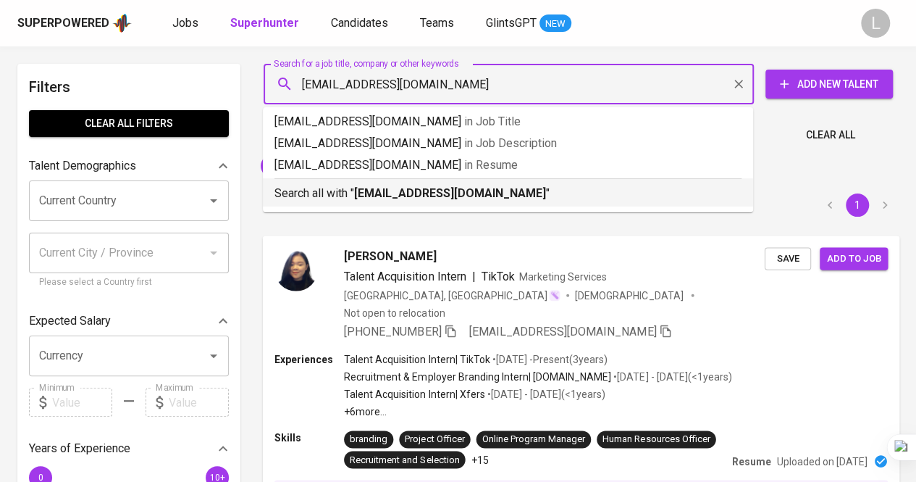
click at [429, 185] on p "Search all with " dwicahyoputra243@gmail.com "" at bounding box center [508, 193] width 467 height 17
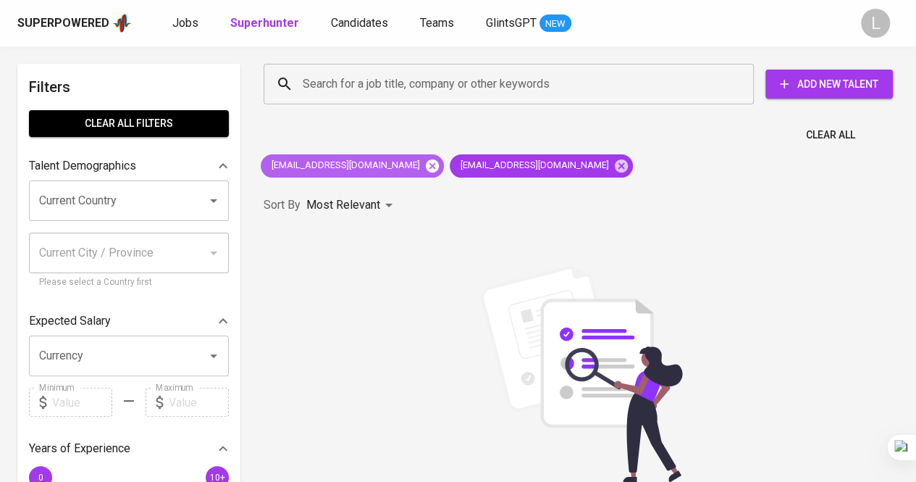
click at [426, 169] on icon at bounding box center [432, 165] width 13 height 13
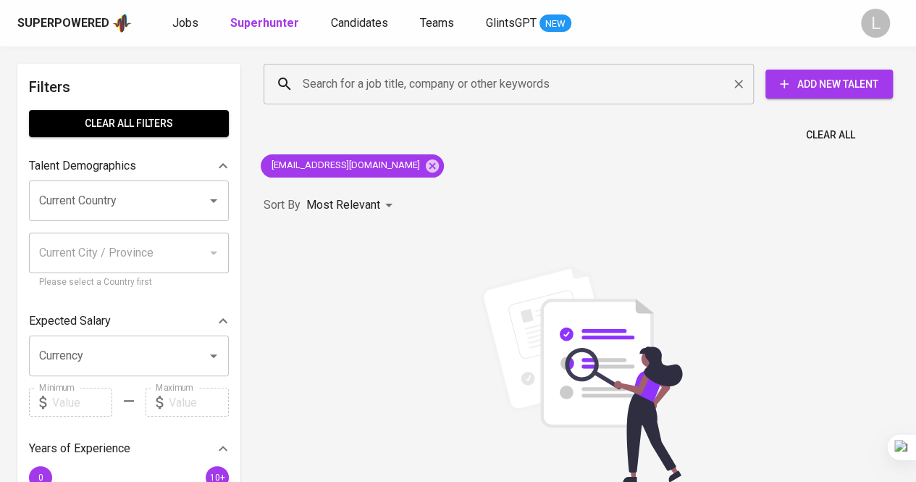
click at [381, 92] on input "Search for a job title, company or other keywords" at bounding box center [512, 84] width 427 height 28
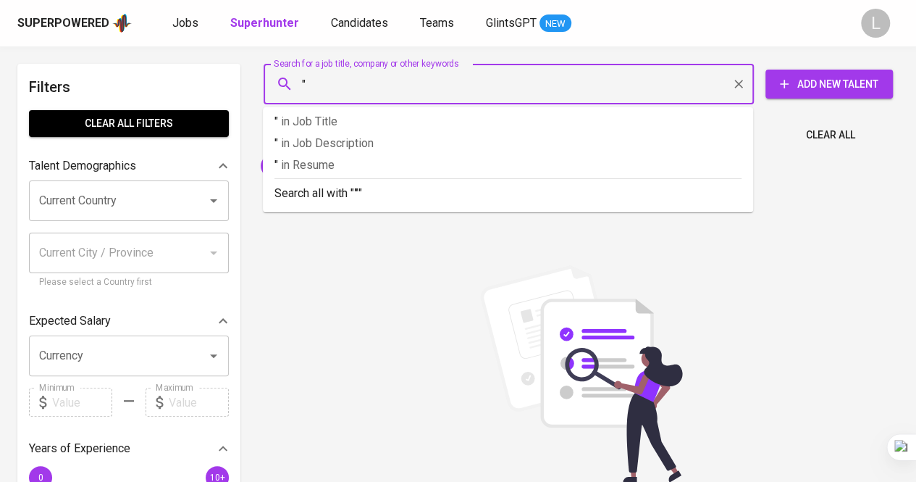
paste input "Dwi Cahyo Putra"
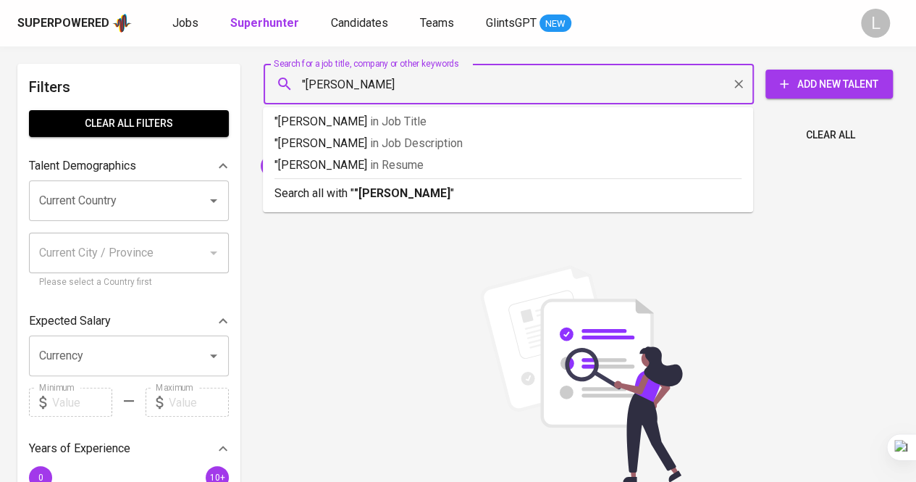
type input ""Dwi Cahyo Putra""
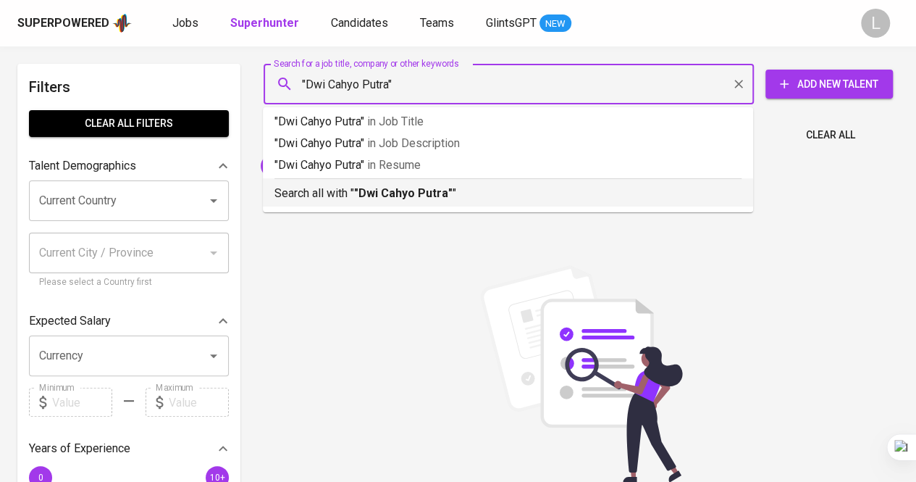
click at [404, 192] on b ""Dwi Cahyo Putra"" at bounding box center [403, 193] width 99 height 14
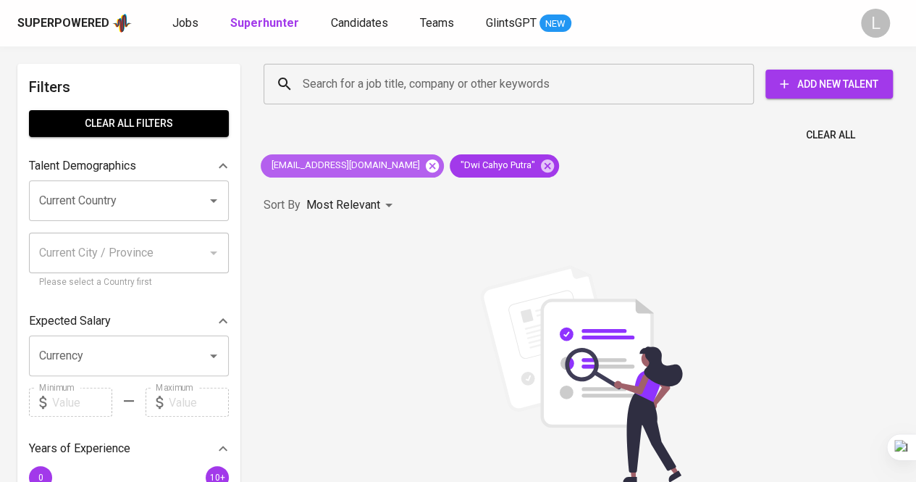
click at [426, 169] on icon at bounding box center [432, 165] width 13 height 13
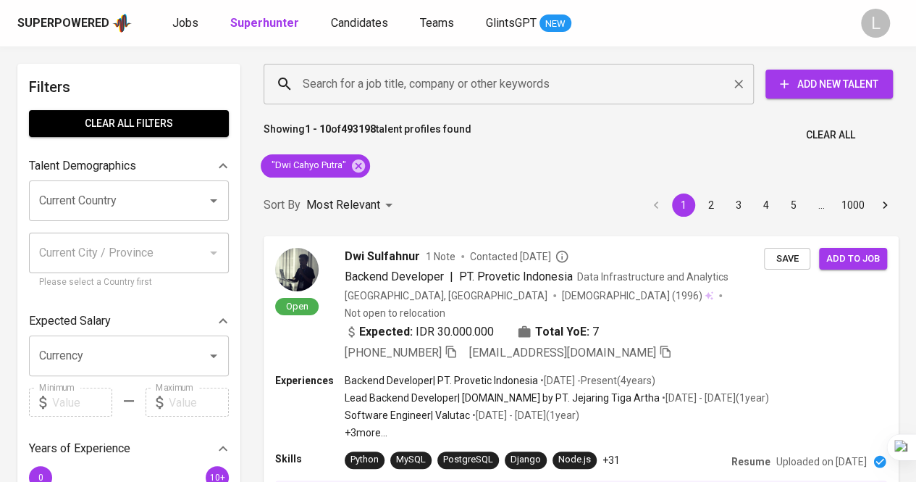
click at [328, 80] on input "Search for a job title, company or other keywords" at bounding box center [512, 84] width 427 height 28
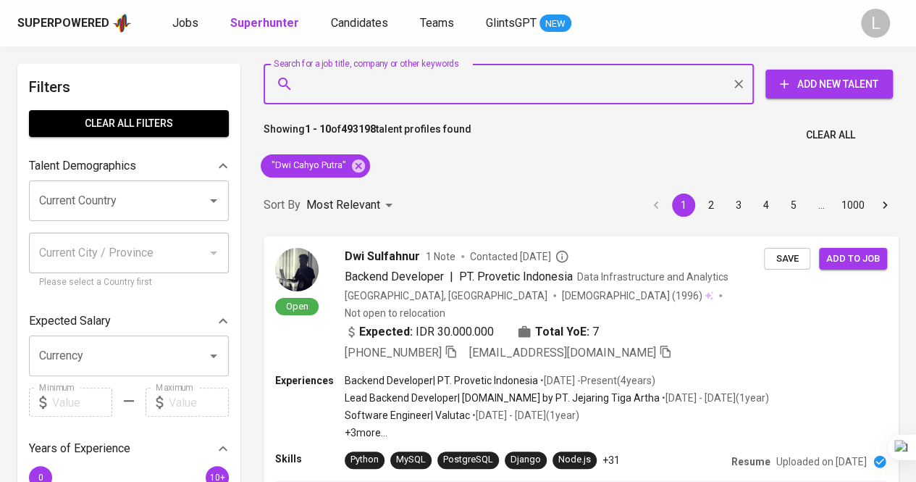
paste input "yuliani.putri.h10@gmail.com"
type input "yuliani.putri.h10@gmail.com"
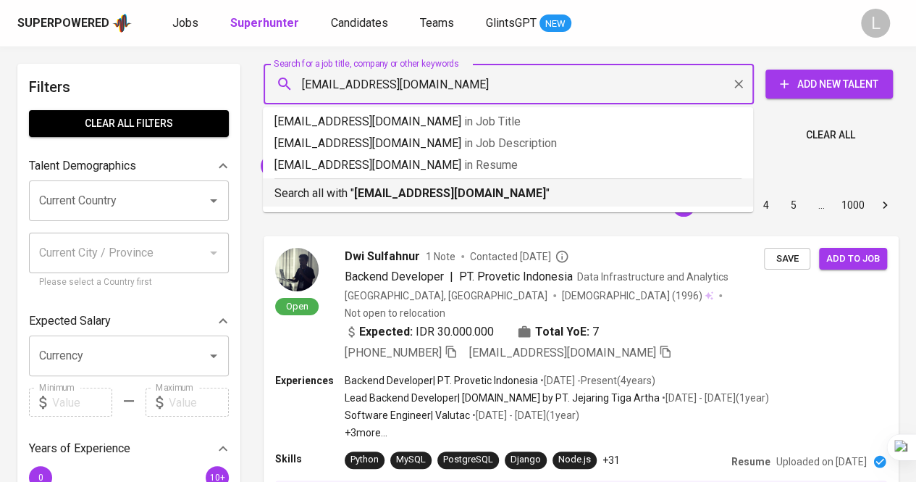
click at [385, 200] on b "yuliani.putri.h10@gmail.com" at bounding box center [450, 193] width 192 height 14
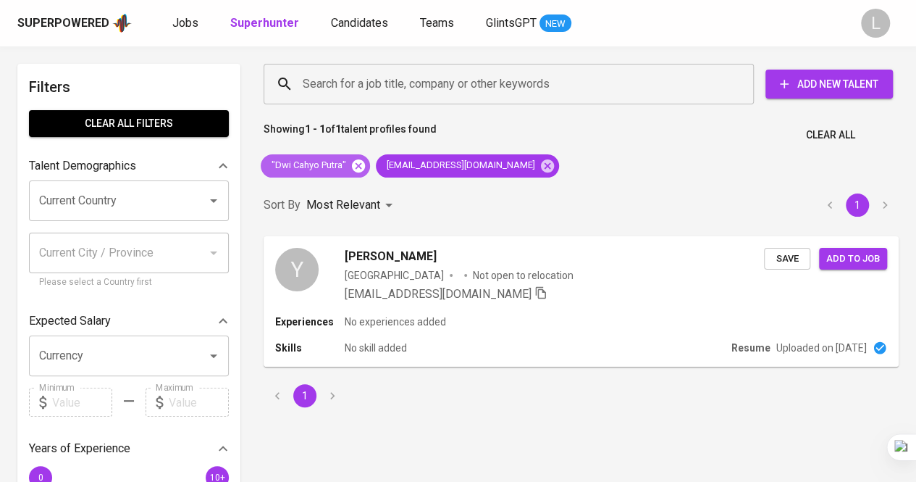
click at [356, 162] on icon at bounding box center [358, 165] width 13 height 13
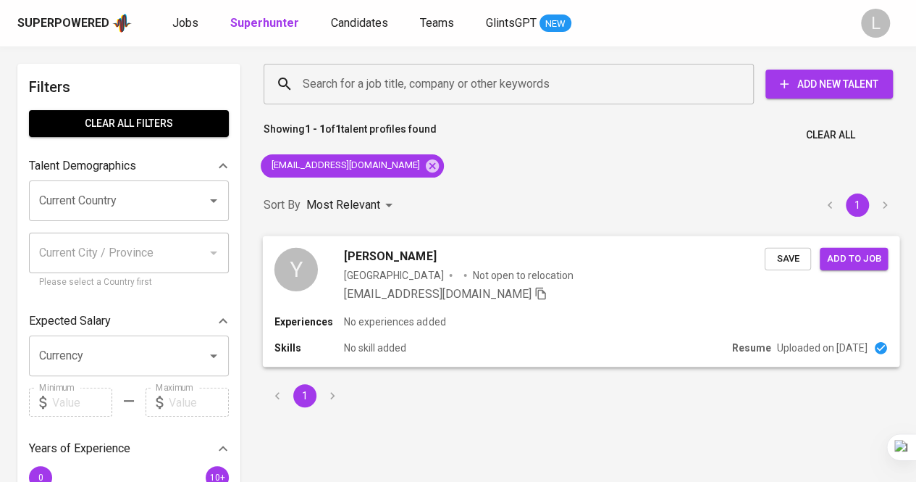
click at [381, 251] on span "yuliani putri" at bounding box center [390, 255] width 92 height 17
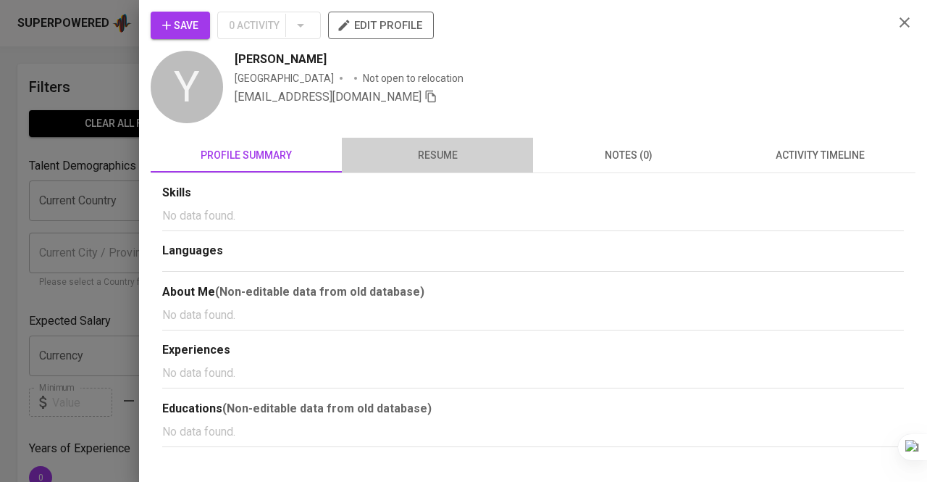
click at [427, 151] on span "resume" at bounding box center [438, 155] width 174 height 18
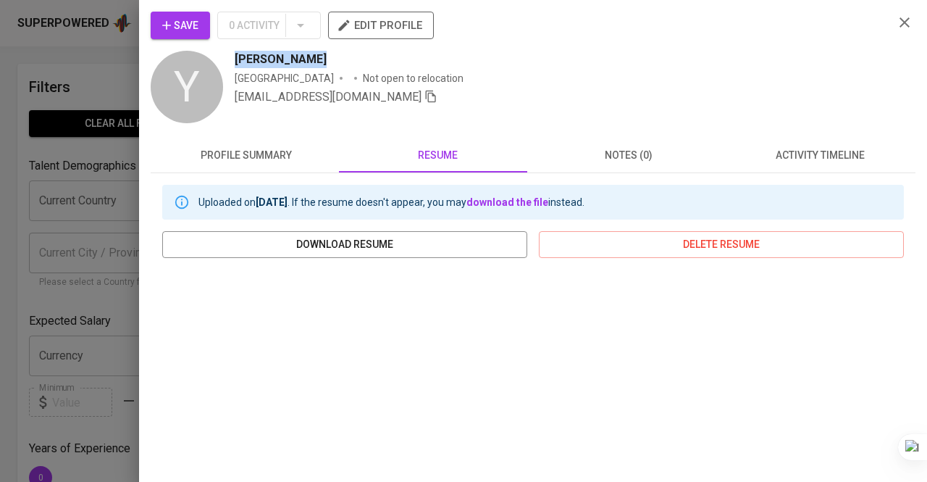
drag, startPoint x: 229, startPoint y: 54, endPoint x: 329, endPoint y: 51, distance: 100.0
click at [329, 51] on div "Y yuliani putri Indonesia Not open to relocation yuliani.putri.h10@gmail.com" at bounding box center [517, 88] width 732 height 75
copy span "yuliani putri"
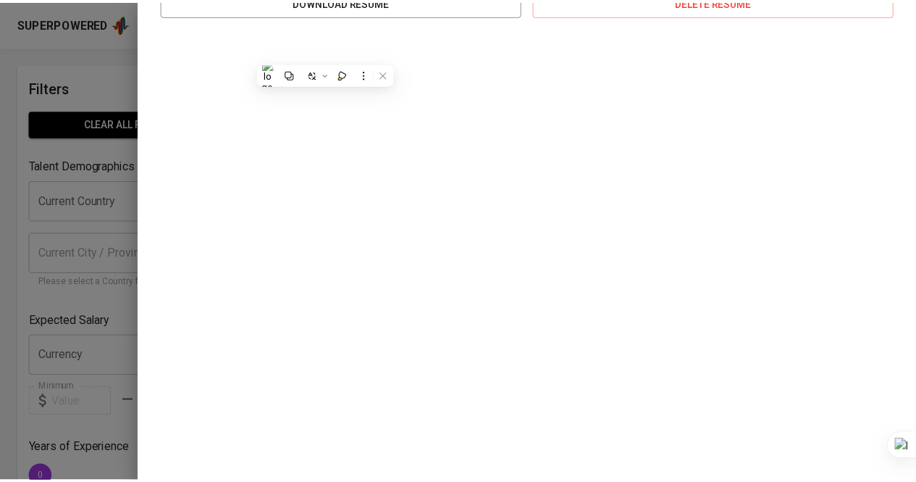
scroll to position [243, 0]
click at [64, 196] on div at bounding box center [463, 241] width 927 height 482
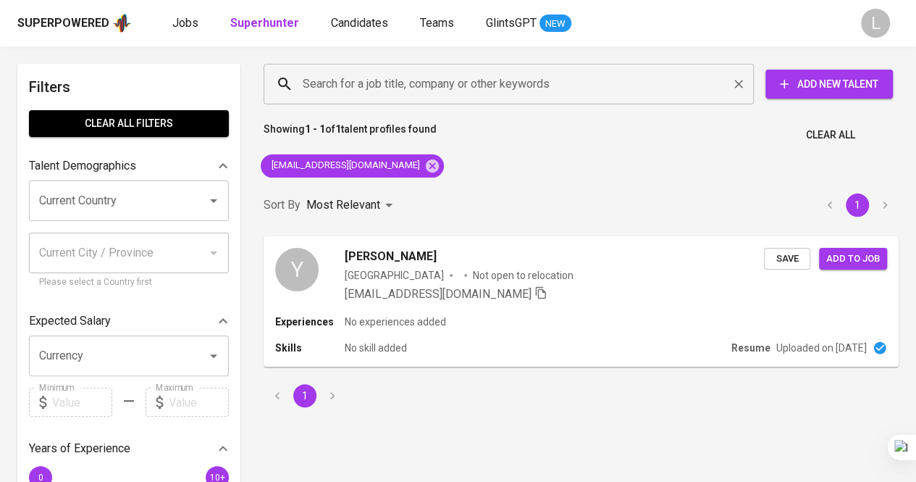
click at [474, 79] on input "Search for a job title, company or other keywords" at bounding box center [512, 84] width 427 height 28
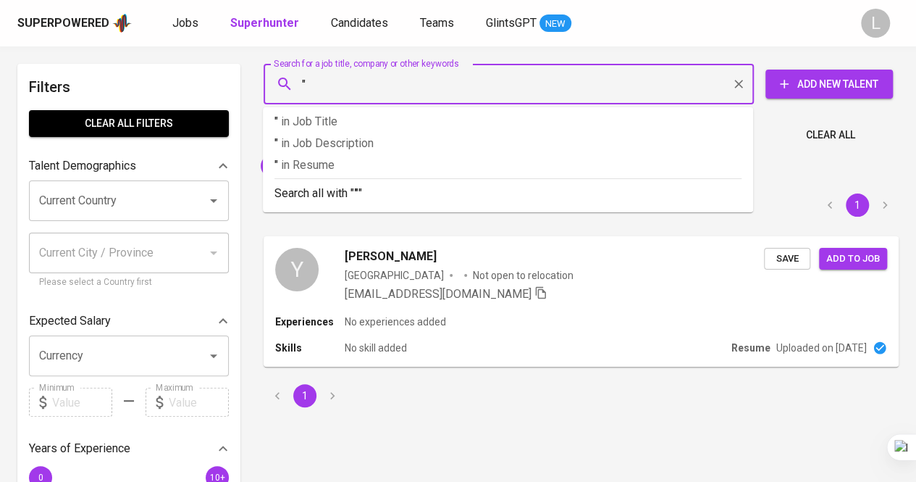
paste input "Dwi Cahyo Putra"
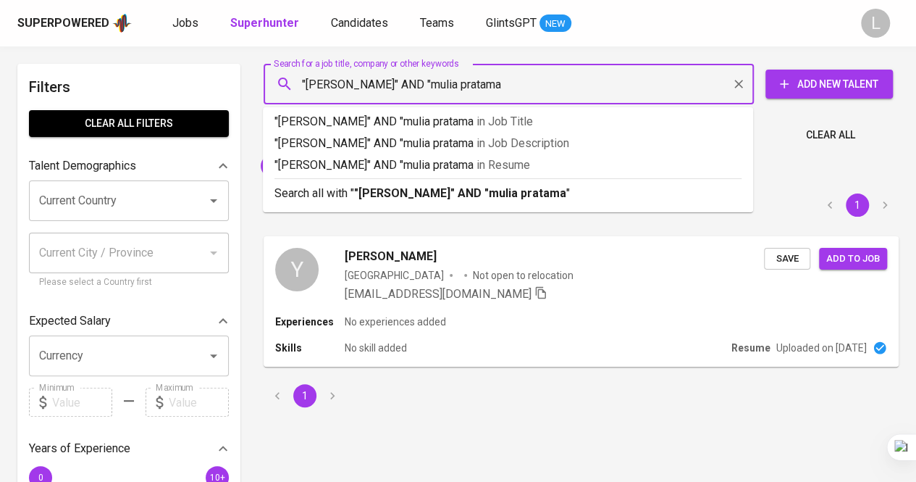
type input ""Dwi Cahyo Putra" AND "mulia pratama""
click at [500, 196] on b ""Dwi Cahyo Putra" AND "mulia pratama"" at bounding box center [462, 193] width 217 height 14
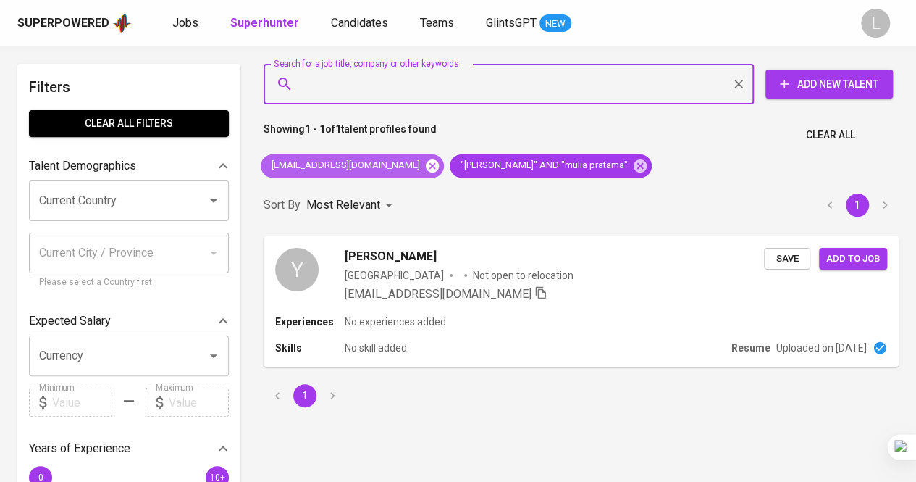
click at [426, 168] on icon at bounding box center [432, 165] width 13 height 13
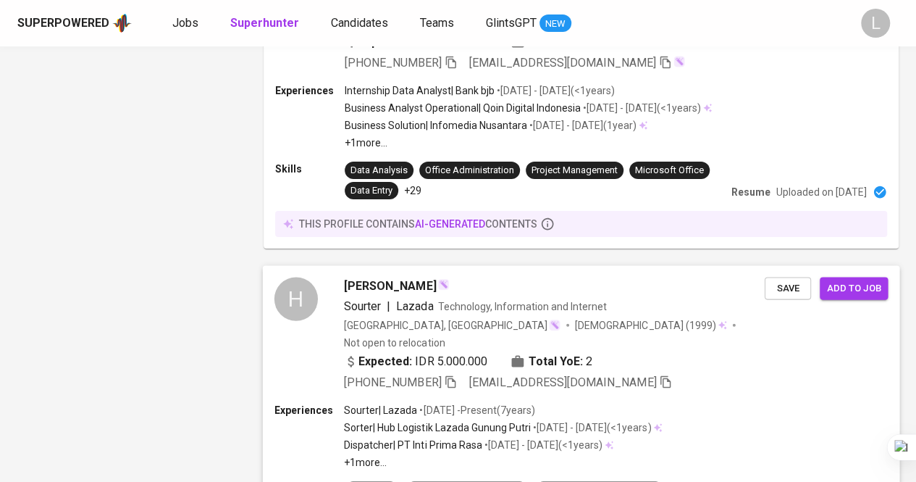
scroll to position [2757, 0]
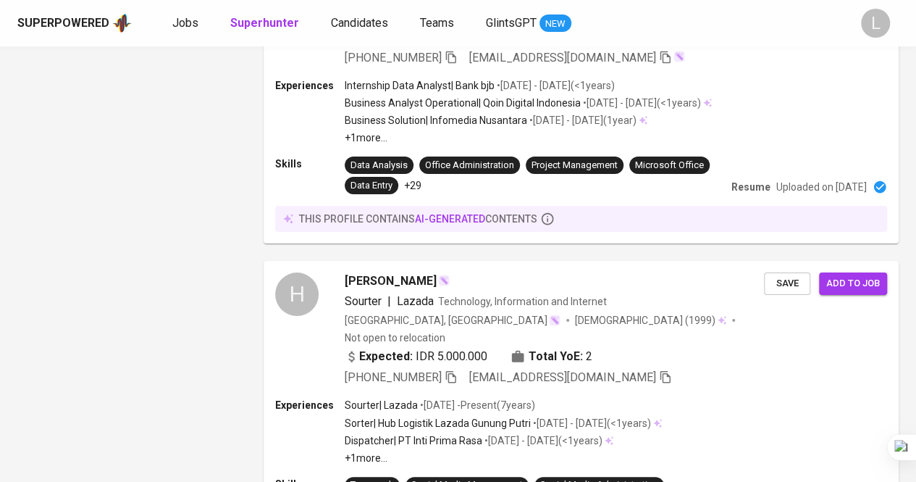
drag, startPoint x: 327, startPoint y: 413, endPoint x: 283, endPoint y: 9, distance: 405.8
